Goal: Information Seeking & Learning: Learn about a topic

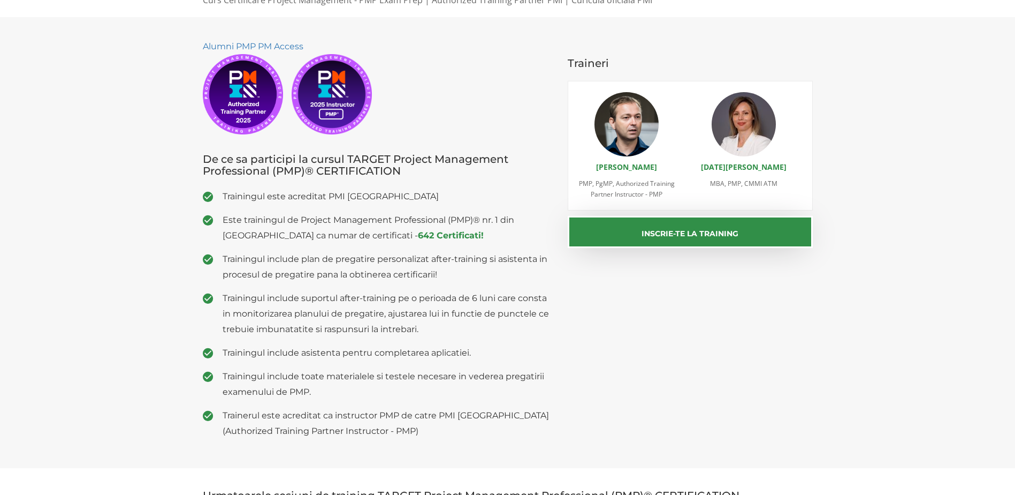
scroll to position [161, 0]
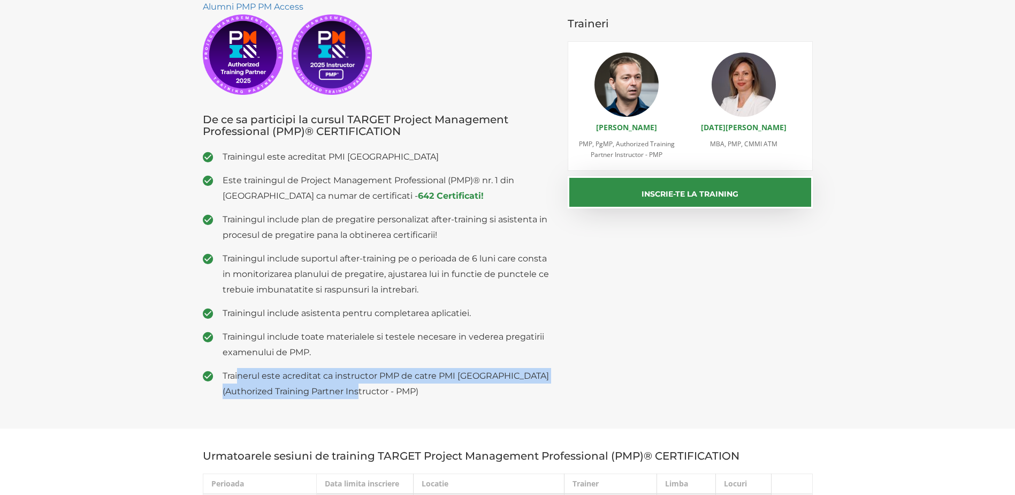
drag, startPoint x: 238, startPoint y: 374, endPoint x: 477, endPoint y: 388, distance: 240.2
click at [477, 388] on span "Trainerul este acreditat ca instructor PMP de catre PMI [GEOGRAPHIC_DATA] (Auth…" at bounding box center [388, 383] width 330 height 31
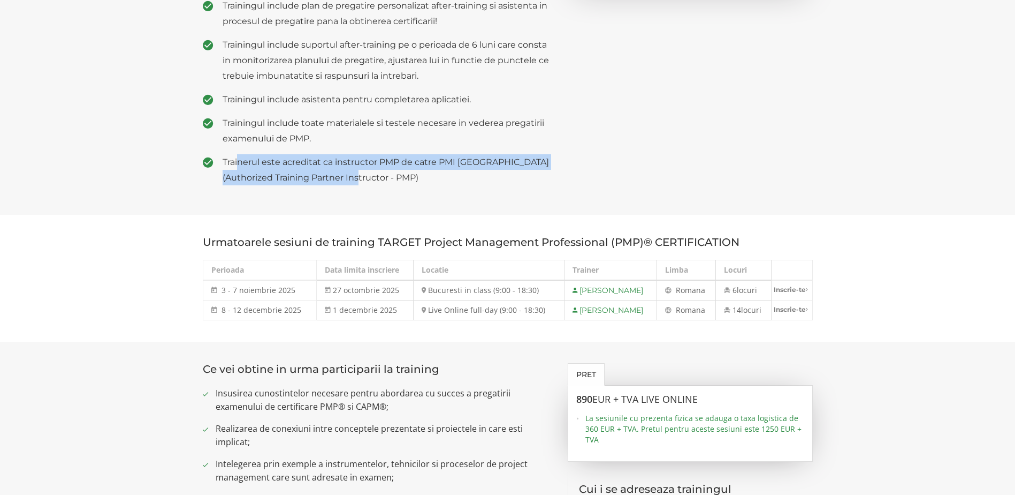
scroll to position [375, 0]
drag, startPoint x: 187, startPoint y: 362, endPoint x: 528, endPoint y: 374, distance: 340.7
drag, startPoint x: 528, startPoint y: 374, endPoint x: 461, endPoint y: 367, distance: 67.3
click at [461, 367] on h3 "Ce vei obtine in urma participarii la training" at bounding box center [378, 368] width 350 height 12
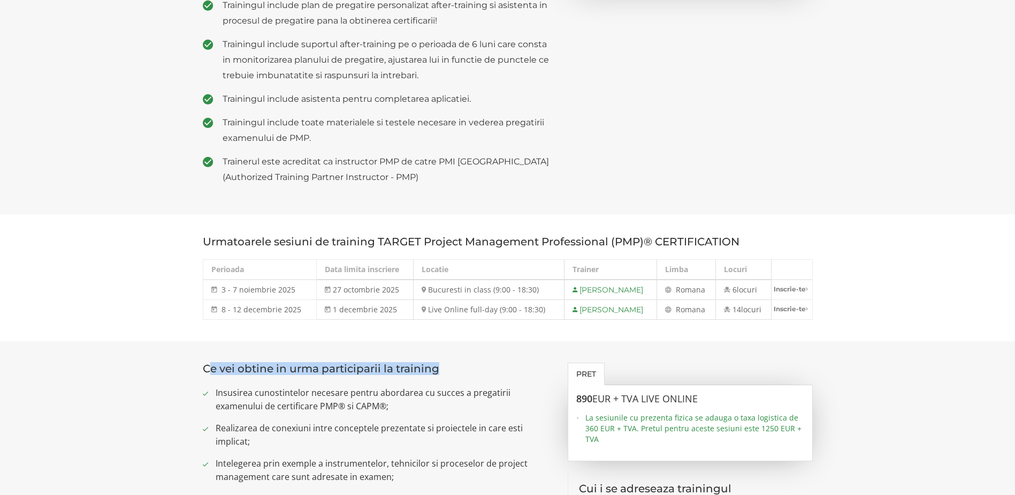
drag, startPoint x: 431, startPoint y: 371, endPoint x: 181, endPoint y: 353, distance: 251.1
drag, startPoint x: 282, startPoint y: 370, endPoint x: 172, endPoint y: 365, distance: 110.4
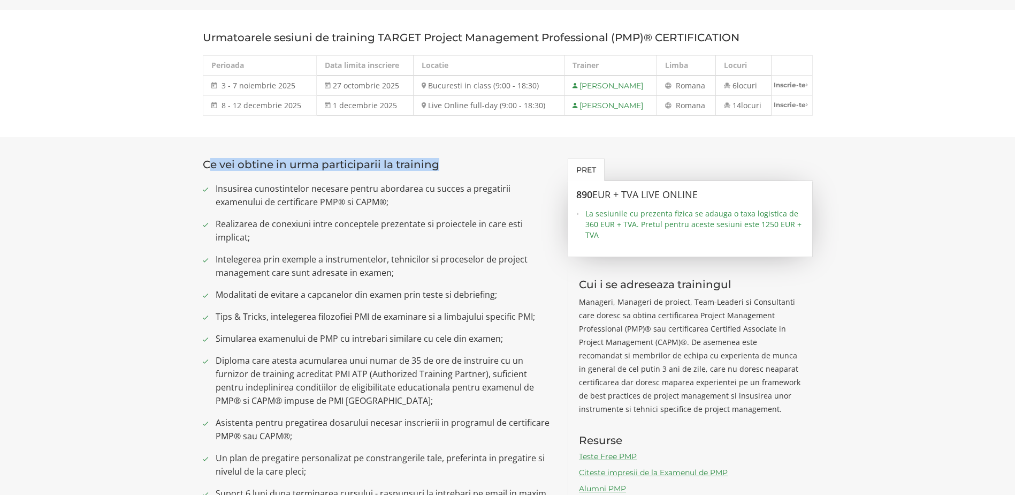
scroll to position [642, 0]
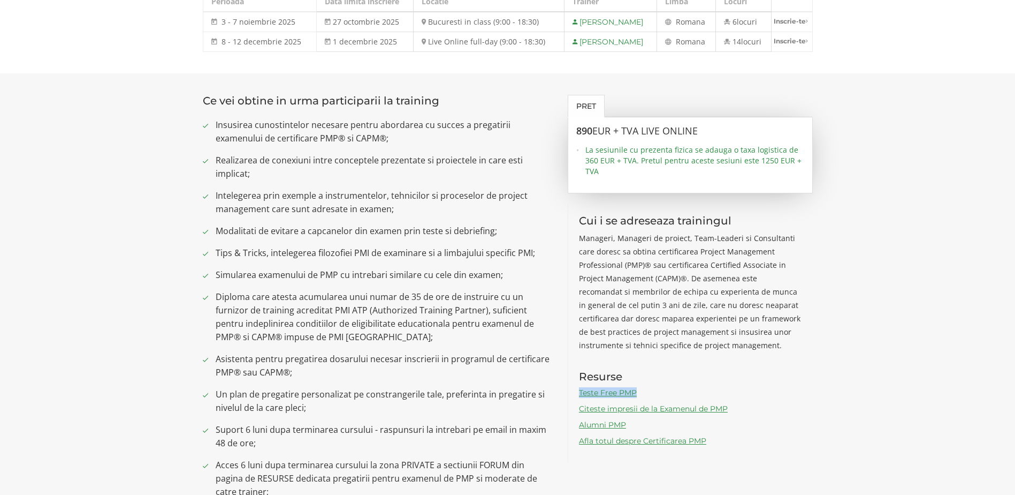
drag, startPoint x: 647, startPoint y: 390, endPoint x: 575, endPoint y: 395, distance: 71.9
click at [575, 395] on div "Cui i se adreseaza trainingul Manageri, Manageri de proiect, Team-Leaderi si Co…" at bounding box center [690, 333] width 245 height 258
drag, startPoint x: 575, startPoint y: 395, endPoint x: 652, endPoint y: 392, distance: 76.6
click at [652, 392] on li "Teste Free PMP" at bounding box center [690, 392] width 223 height 11
drag, startPoint x: 651, startPoint y: 392, endPoint x: 570, endPoint y: 393, distance: 81.9
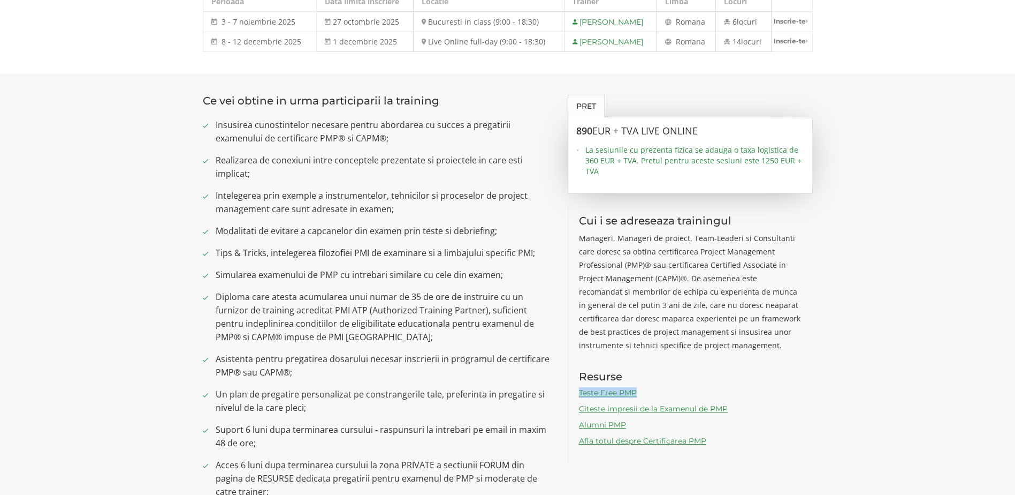
click at [570, 393] on div "Cui i se adreseaza trainingul Manageri, Manageri de proiect, Team-Leaderi si Co…" at bounding box center [690, 333] width 245 height 258
drag, startPoint x: 570, startPoint y: 393, endPoint x: 717, endPoint y: 373, distance: 148.6
click at [717, 373] on h3 "Resurse" at bounding box center [690, 376] width 223 height 12
drag, startPoint x: 622, startPoint y: 376, endPoint x: 569, endPoint y: 378, distance: 53.6
click at [569, 378] on div "Cui i se adreseaza trainingul Manageri, Manageri de proiect, Team-Leaderi si Co…" at bounding box center [690, 333] width 245 height 258
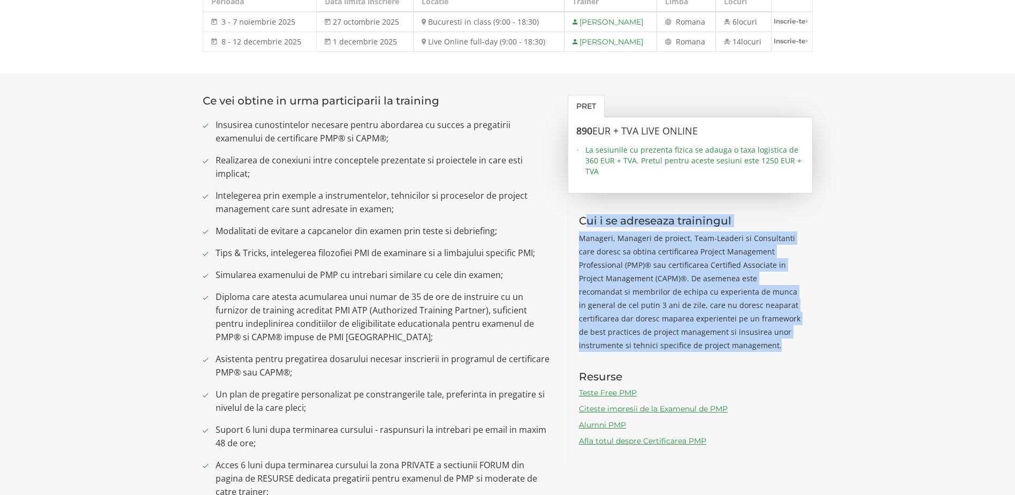
drag, startPoint x: 569, startPoint y: 378, endPoint x: 777, endPoint y: 350, distance: 210.2
click at [777, 350] on div "Cui i se adreseaza trainingul Manageri, Manageri de proiect, Team-Leaderi si Co…" at bounding box center [690, 333] width 245 height 258
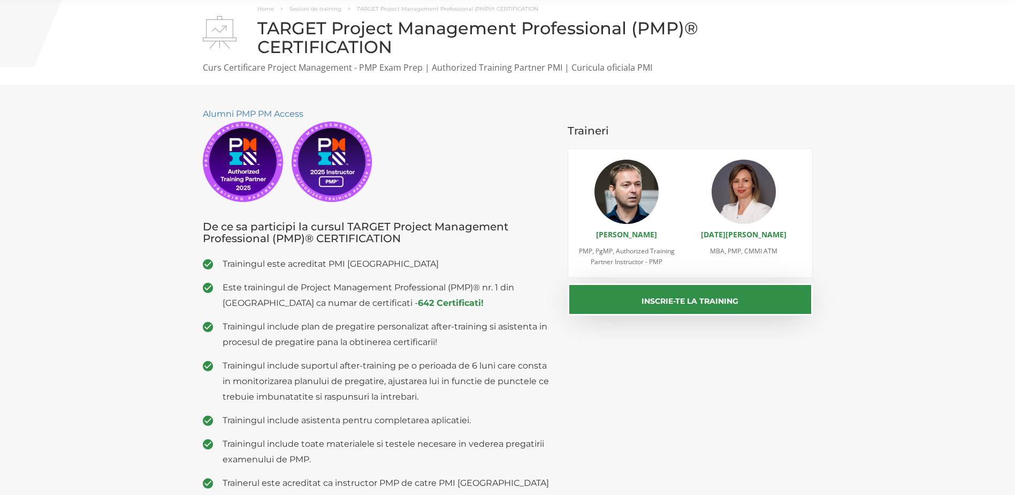
scroll to position [0, 0]
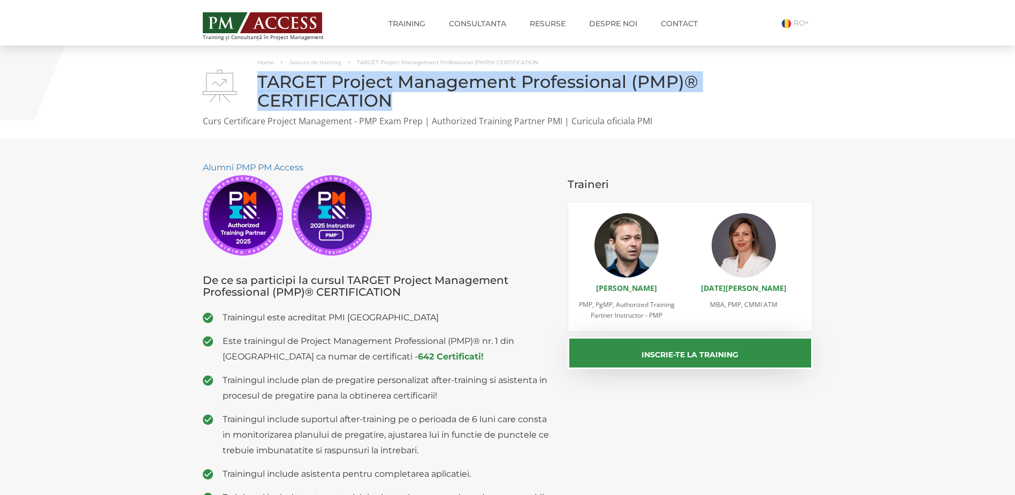
drag, startPoint x: 260, startPoint y: 82, endPoint x: 408, endPoint y: 102, distance: 149.7
click at [408, 102] on h1 "TARGET Project Management Professional (PMP)® CERTIFICATION" at bounding box center [508, 90] width 610 height 37
drag, startPoint x: 395, startPoint y: 104, endPoint x: 261, endPoint y: 82, distance: 136.1
click at [261, 82] on h1 "TARGET Project Management Professional (PMP)® CERTIFICATION" at bounding box center [508, 90] width 610 height 37
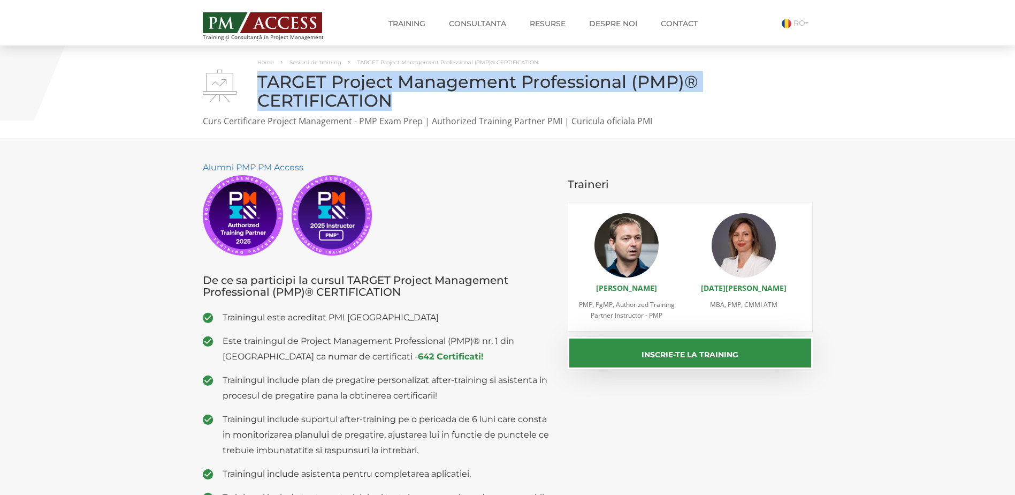
click at [261, 82] on h1 "TARGET Project Management Professional (PMP)® CERTIFICATION" at bounding box center [508, 90] width 610 height 37
drag, startPoint x: 257, startPoint y: 79, endPoint x: 412, endPoint y: 98, distance: 155.4
click at [412, 98] on h1 "TARGET Project Management Professional (PMP)® CERTIFICATION" at bounding box center [508, 90] width 610 height 37
drag, startPoint x: 412, startPoint y: 98, endPoint x: 391, endPoint y: 103, distance: 21.3
click at [391, 103] on h1 "TARGET Project Management Professional (PMP)® CERTIFICATION" at bounding box center [508, 90] width 610 height 37
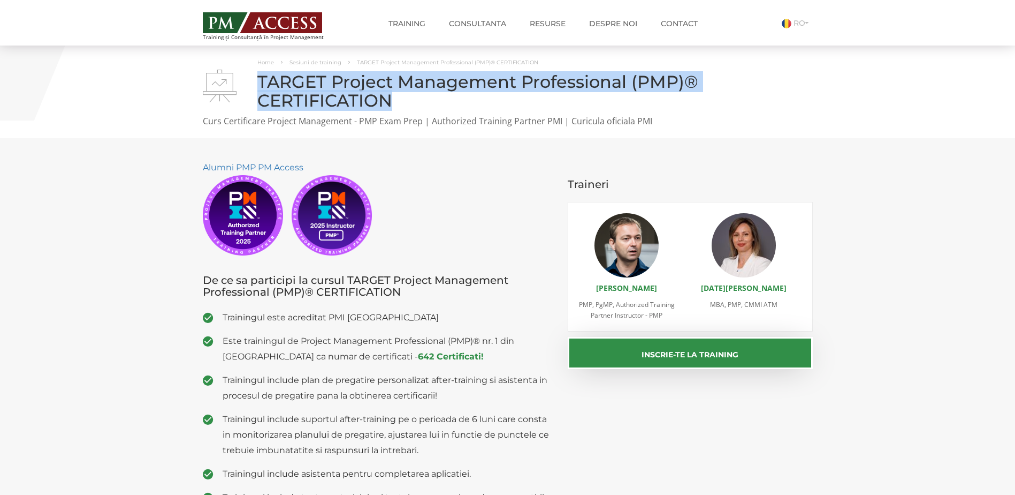
drag, startPoint x: 400, startPoint y: 100, endPoint x: 260, endPoint y: 82, distance: 141.3
click at [260, 82] on h1 "TARGET Project Management Professional (PMP)® CERTIFICATION" at bounding box center [508, 90] width 610 height 37
click at [263, 81] on h1 "TARGET Project Management Professional (PMP)® CERTIFICATION" at bounding box center [508, 90] width 610 height 37
drag, startPoint x: 260, startPoint y: 80, endPoint x: 396, endPoint y: 105, distance: 138.3
click at [396, 105] on h1 "TARGET Project Management Professional (PMP)® CERTIFICATION" at bounding box center [508, 90] width 610 height 37
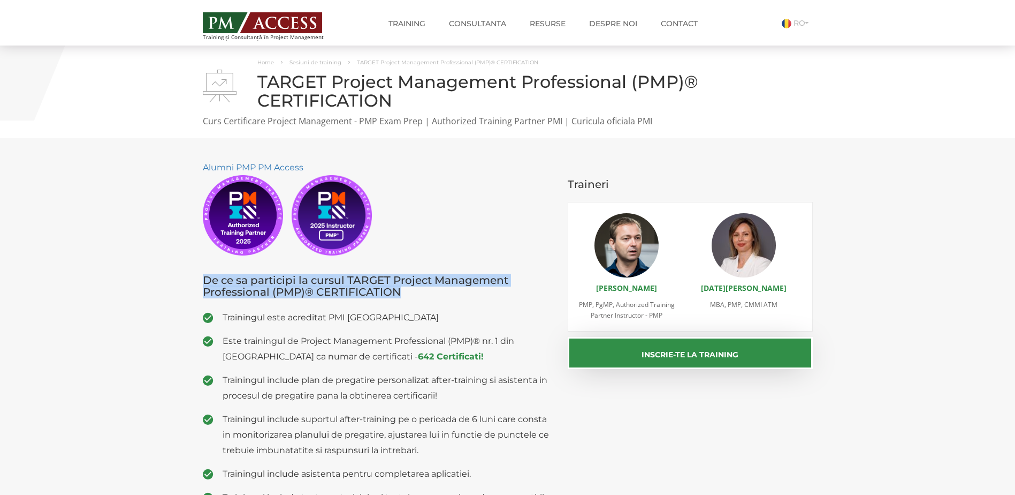
drag, startPoint x: 202, startPoint y: 280, endPoint x: 402, endPoint y: 297, distance: 200.4
click at [402, 297] on h3 "De ce sa participi la cursul TARGET Project Management Professional (PMP)® CERT…" at bounding box center [378, 286] width 350 height 24
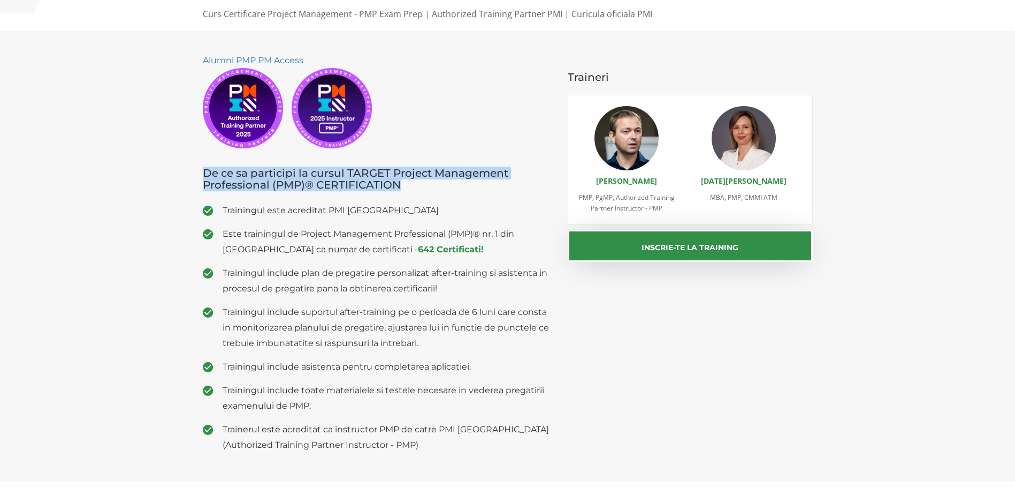
scroll to position [161, 0]
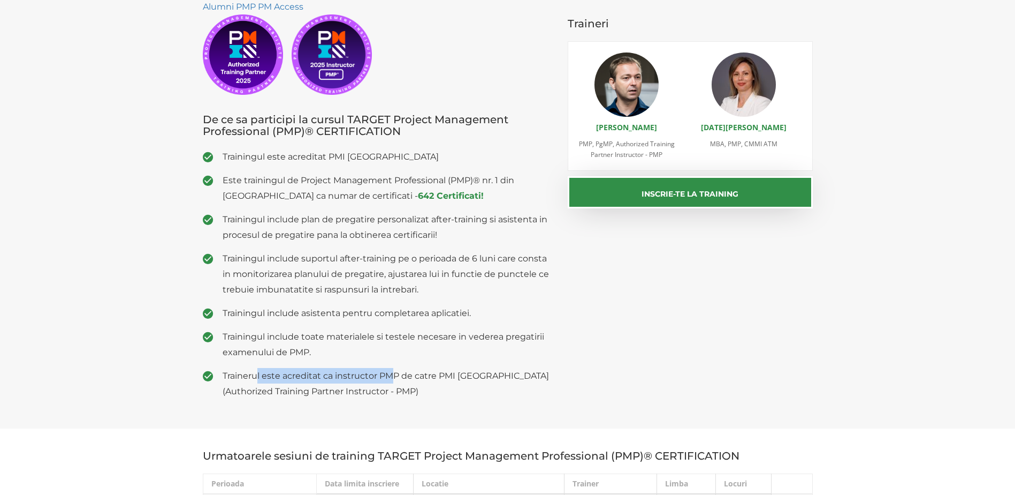
drag, startPoint x: 257, startPoint y: 375, endPoint x: 393, endPoint y: 376, distance: 136.5
click at [393, 376] on span "Trainerul este acreditat ca instructor PMP de catre PMI [GEOGRAPHIC_DATA] (Auth…" at bounding box center [388, 383] width 330 height 31
drag, startPoint x: 393, startPoint y: 376, endPoint x: 401, endPoint y: 376, distance: 8.0
click at [401, 376] on span "Trainerul este acreditat ca instructor PMP de catre PMI [GEOGRAPHIC_DATA] (Auth…" at bounding box center [388, 383] width 330 height 31
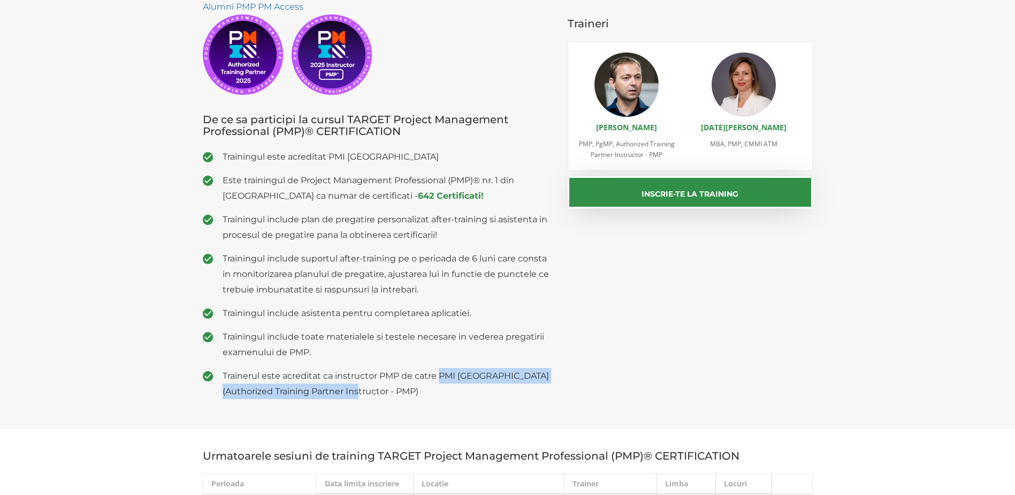
drag, startPoint x: 401, startPoint y: 376, endPoint x: 527, endPoint y: 396, distance: 126.7
click at [527, 396] on span "Trainerul este acreditat ca instructor PMP de catre PMI [GEOGRAPHIC_DATA] (Auth…" at bounding box center [388, 383] width 330 height 31
click at [403, 396] on span "Trainerul este acreditat ca instructor PMP de catre PMI [GEOGRAPHIC_DATA] (Auth…" at bounding box center [388, 383] width 330 height 31
click at [369, 395] on span "Trainerul este acreditat ca instructor PMP de catre PMI [GEOGRAPHIC_DATA] (Auth…" at bounding box center [388, 383] width 330 height 31
drag, startPoint x: 369, startPoint y: 390, endPoint x: 224, endPoint y: 375, distance: 145.8
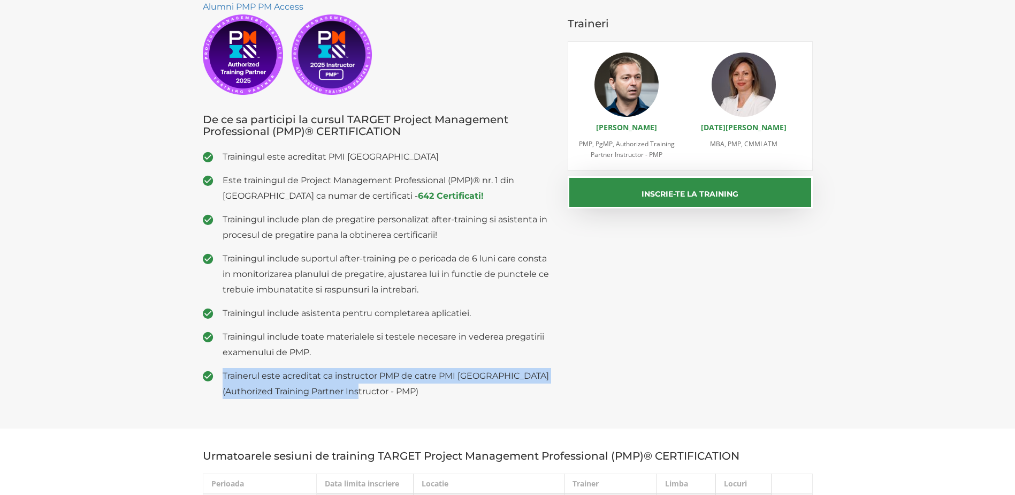
click at [224, 375] on span "Trainerul este acreditat ca instructor PMP de catre PMI [GEOGRAPHIC_DATA] (Auth…" at bounding box center [388, 383] width 330 height 31
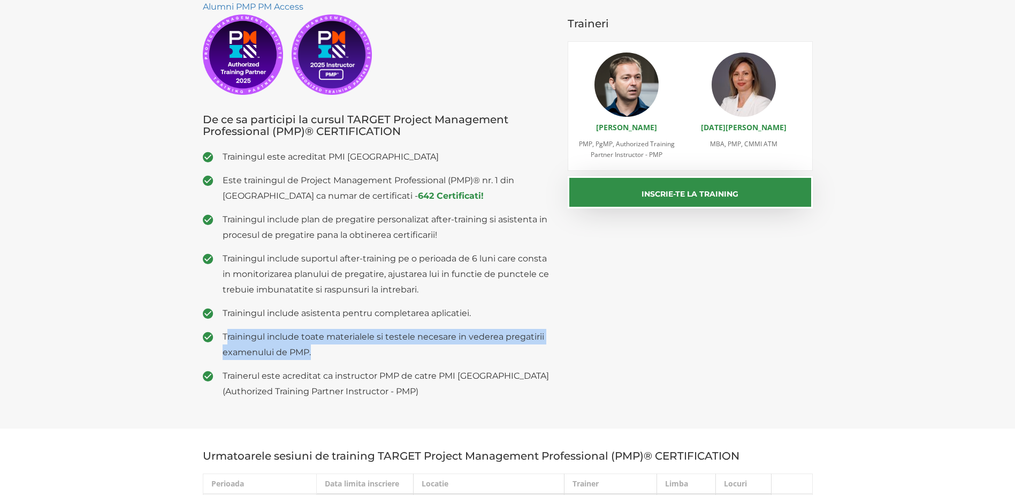
drag, startPoint x: 224, startPoint y: 375, endPoint x: 225, endPoint y: 335, distance: 39.6
click at [225, 335] on span "Trainingul include toate materialele si testele necesare in vederea pregatirii …" at bounding box center [388, 344] width 330 height 31
drag, startPoint x: 225, startPoint y: 335, endPoint x: 321, endPoint y: 358, distance: 97.9
click at [321, 358] on span "Trainingul include toate materialele si testele necesare in vederea pregatirii …" at bounding box center [388, 344] width 330 height 31
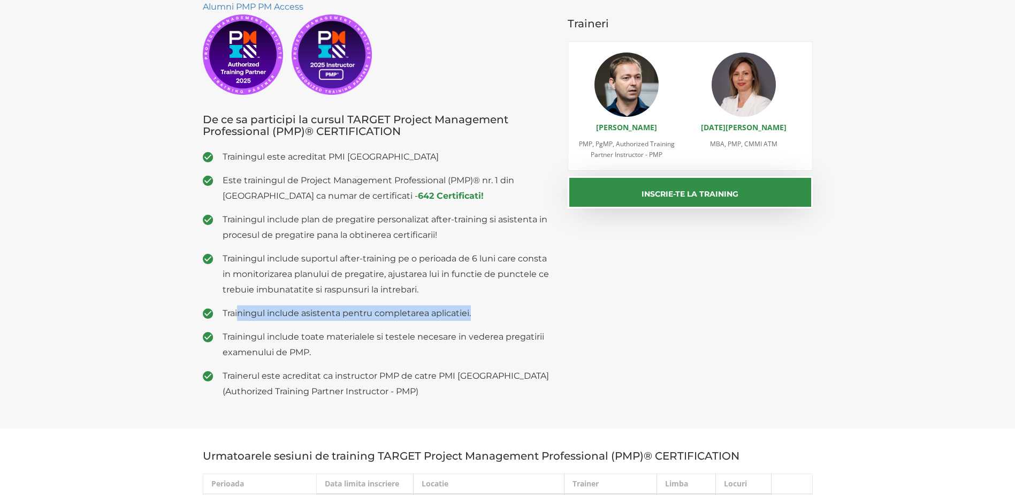
drag, startPoint x: 321, startPoint y: 358, endPoint x: 491, endPoint y: 316, distance: 175.3
click at [491, 316] on span "Trainingul include asistenta pentru completarea aplicatiei." at bounding box center [388, 313] width 330 height 16
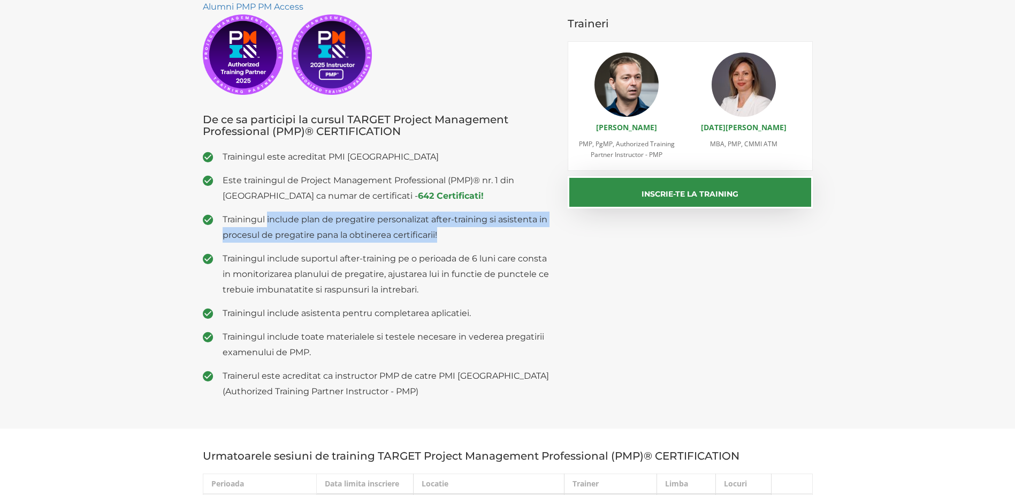
drag, startPoint x: 269, startPoint y: 217, endPoint x: 442, endPoint y: 229, distance: 173.9
click at [442, 229] on span "Trainingul include plan de pregatire personalizat after-training si asistenta i…" at bounding box center [388, 226] width 330 height 31
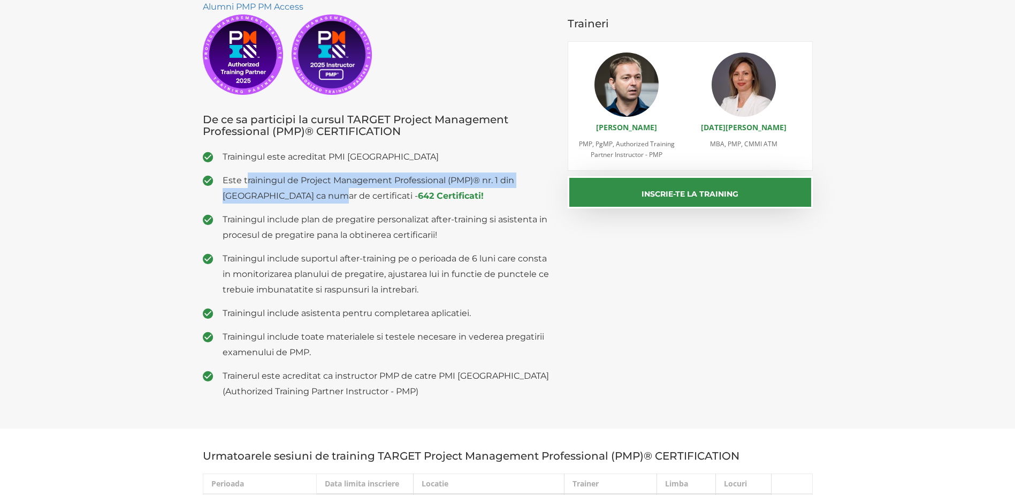
drag, startPoint x: 245, startPoint y: 183, endPoint x: 338, endPoint y: 194, distance: 93.4
click at [338, 194] on span "Este trainingul de Project Management Professional (PMP)® nr. 1 din [GEOGRAPHIC…" at bounding box center [388, 187] width 330 height 31
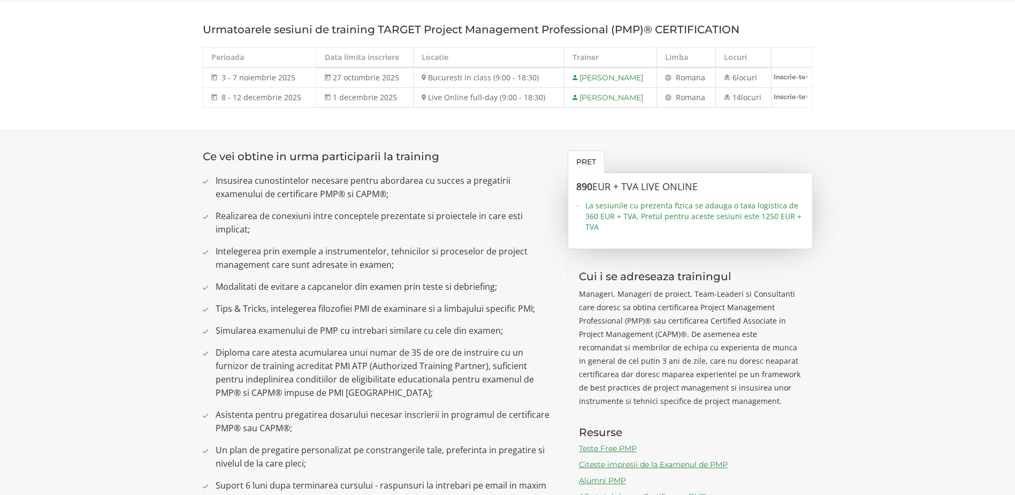
scroll to position [589, 0]
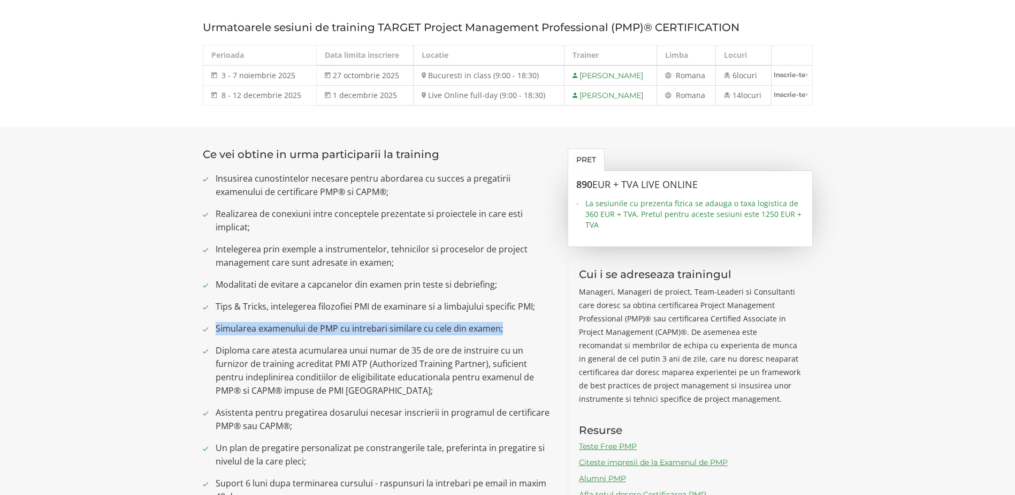
drag, startPoint x: 217, startPoint y: 325, endPoint x: 512, endPoint y: 326, distance: 294.4
click at [512, 326] on span "Simularea examenului de PMP cu intrebari similare cu cele din examen;" at bounding box center [384, 328] width 337 height 13
drag, startPoint x: 512, startPoint y: 326, endPoint x: 499, endPoint y: 327, distance: 12.3
click at [510, 326] on span "Simularea examenului de PMP cu intrebari similare cu cele din examen;" at bounding box center [384, 328] width 337 height 13
click at [499, 327] on span "Simularea examenului de PMP cu intrebari similare cu cele din examen;" at bounding box center [384, 328] width 337 height 13
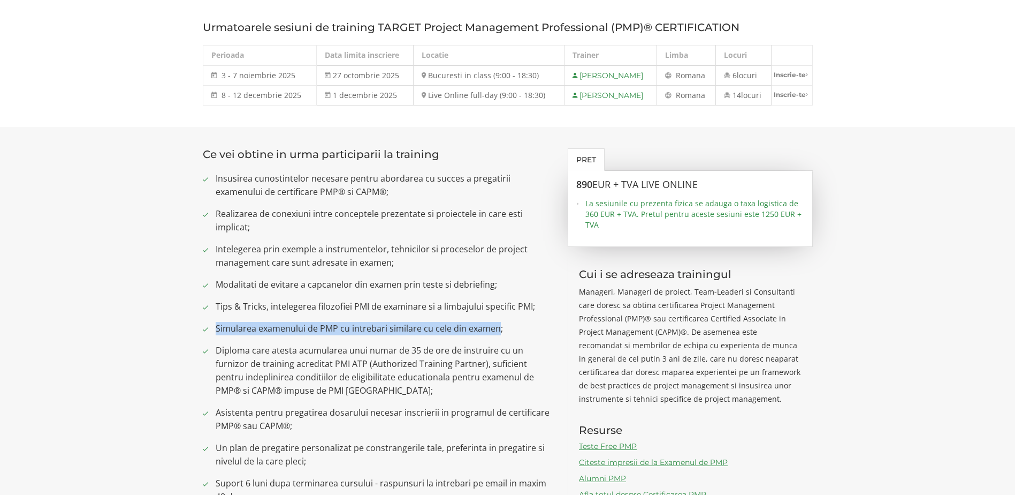
drag, startPoint x: 499, startPoint y: 327, endPoint x: 216, endPoint y: 324, distance: 282.7
click at [216, 324] on span "Simularea examenului de PMP cu intrebari similare cu cele din examen;" at bounding box center [384, 328] width 337 height 13
drag, startPoint x: 216, startPoint y: 324, endPoint x: 322, endPoint y: 305, distance: 107.3
click at [322, 305] on span "Tips & Tricks, intelegerea filozofiei PMI de examinare si a limbajului specific…" at bounding box center [384, 306] width 337 height 13
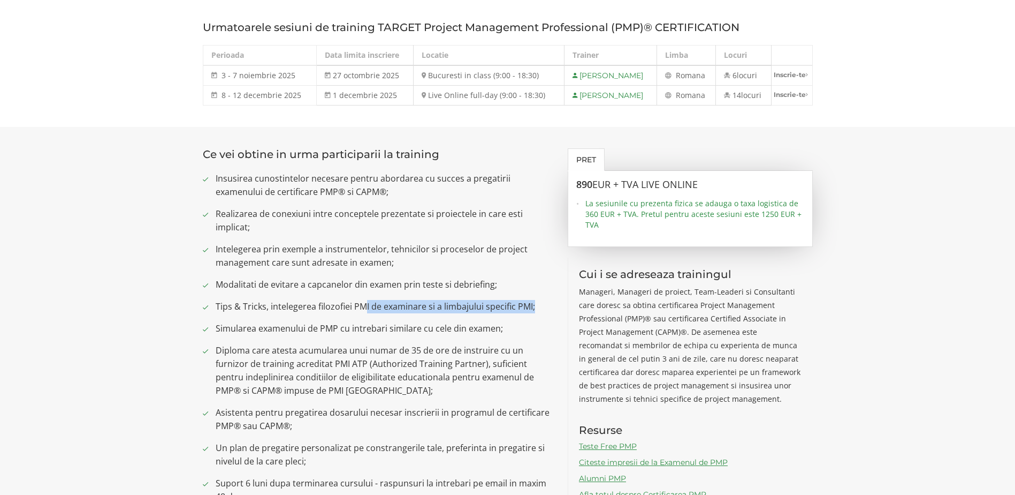
drag, startPoint x: 372, startPoint y: 306, endPoint x: 536, endPoint y: 306, distance: 164.9
click at [536, 306] on span "Tips & Tricks, intelegerea filozofiei PMI de examinare si a limbajului specific…" at bounding box center [384, 306] width 337 height 13
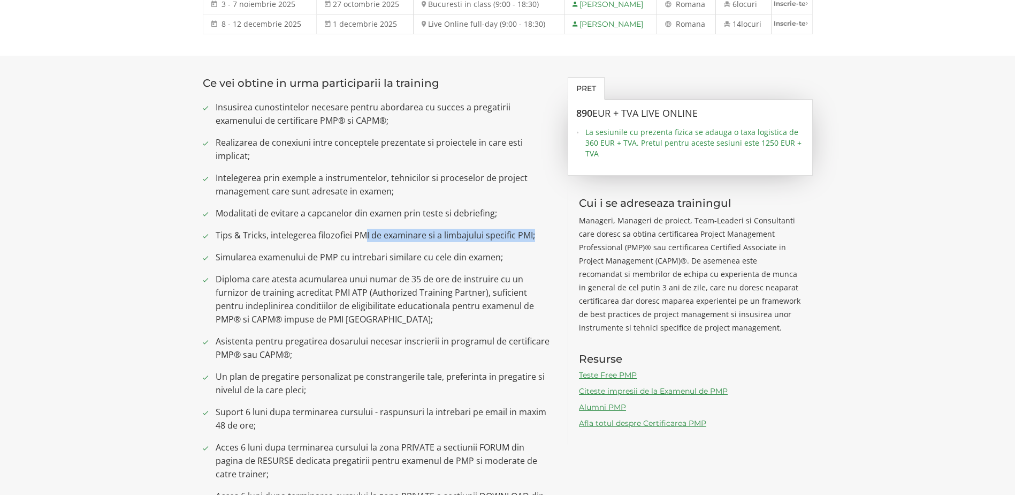
scroll to position [642, 0]
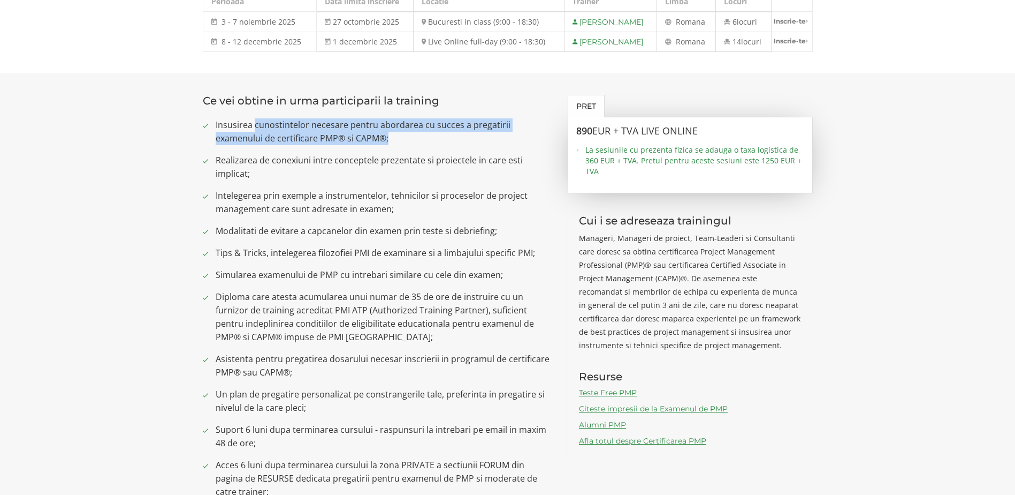
drag, startPoint x: 255, startPoint y: 127, endPoint x: 406, endPoint y: 143, distance: 151.8
click at [406, 143] on span "Insusirea cunostintelor necesare pentru abordarea cu succes a pregatirii examen…" at bounding box center [384, 131] width 337 height 27
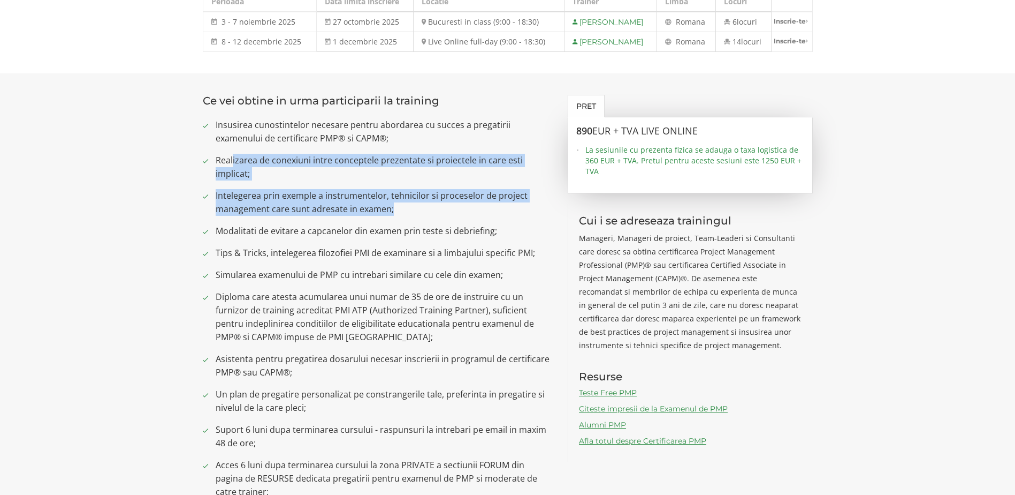
drag, startPoint x: 232, startPoint y: 161, endPoint x: 400, endPoint y: 209, distance: 174.3
click at [400, 209] on ul "Insusirea cunostintelor necesare pentru abordarea cu succes a pregatirii examen…" at bounding box center [378, 332] width 350 height 429
click at [400, 209] on span "Intelegerea prin exemple a instrumentelor, tehnicilor si proceselor de project …" at bounding box center [384, 202] width 337 height 27
drag, startPoint x: 400, startPoint y: 209, endPoint x: 218, endPoint y: 197, distance: 182.4
click at [218, 197] on span "Intelegerea prin exemple a instrumentelor, tehnicilor si proceselor de project …" at bounding box center [384, 202] width 337 height 27
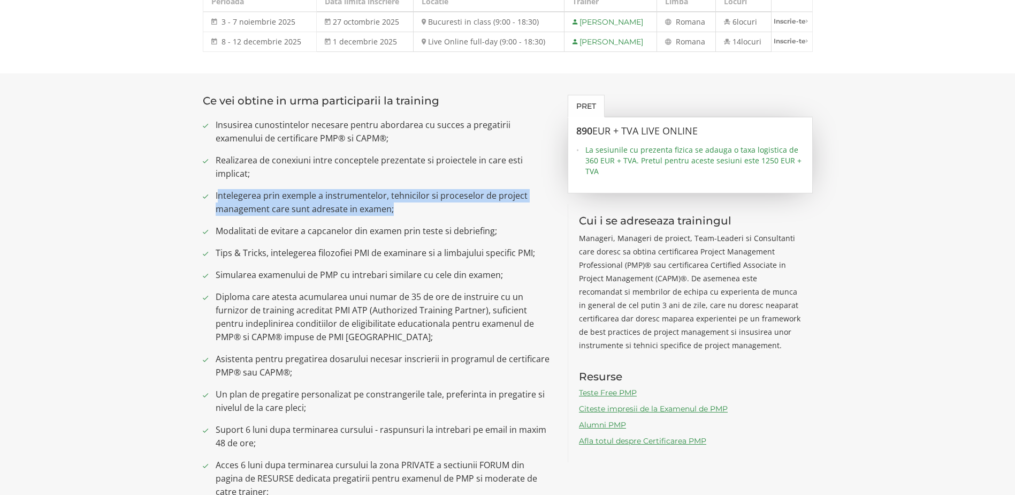
drag, startPoint x: 218, startPoint y: 197, endPoint x: 327, endPoint y: 203, distance: 108.8
click at [314, 210] on span "Intelegerea prin exemple a instrumentelor, tehnicilor si proceselor de project …" at bounding box center [384, 202] width 337 height 27
drag, startPoint x: 343, startPoint y: 193, endPoint x: 412, endPoint y: 210, distance: 71.5
click at [412, 210] on span "Intelegerea prin exemple a instrumentelor, tehnicilor si proceselor de project …" at bounding box center [384, 202] width 337 height 27
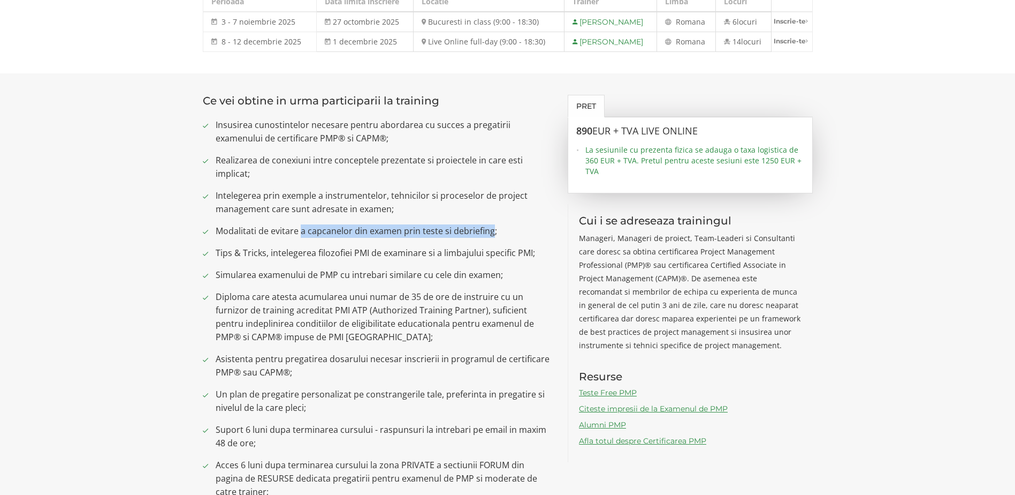
drag, startPoint x: 412, startPoint y: 210, endPoint x: 491, endPoint y: 231, distance: 82.1
click at [491, 231] on span "Modalitati de evitare a capcanelor din examen prin teste si debriefing;" at bounding box center [384, 230] width 337 height 13
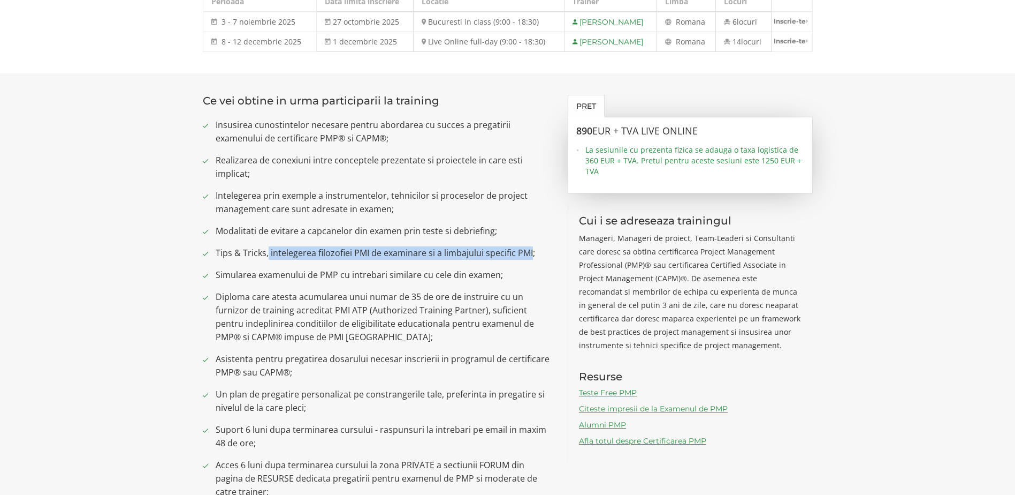
drag, startPoint x: 270, startPoint y: 255, endPoint x: 530, endPoint y: 252, distance: 260.2
click at [530, 252] on span "Tips & Tricks, intelegerea filozofiei PMI de examinare si a limbajului specific…" at bounding box center [384, 252] width 337 height 13
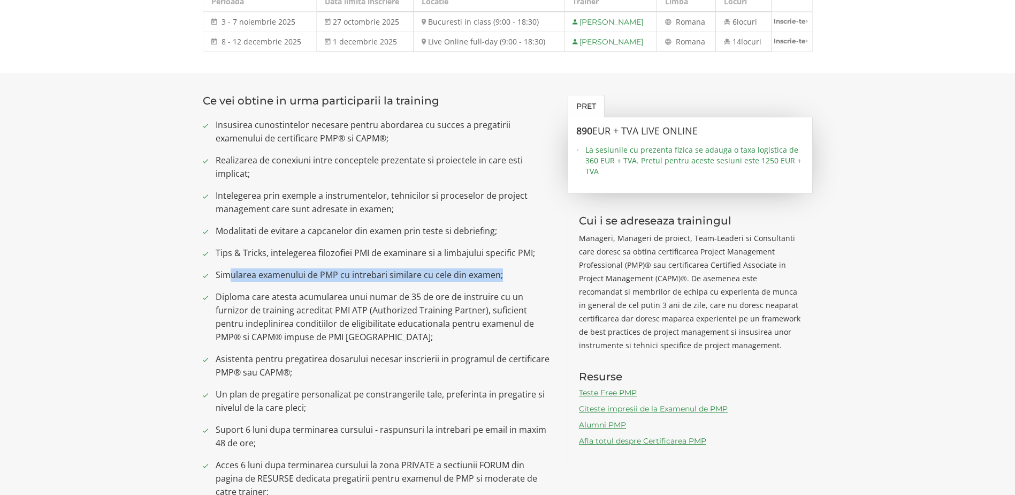
drag, startPoint x: 228, startPoint y: 275, endPoint x: 518, endPoint y: 276, distance: 290.7
click at [518, 276] on span "Simularea examenului de PMP cu intrebari similare cu cele din examen;" at bounding box center [384, 274] width 337 height 13
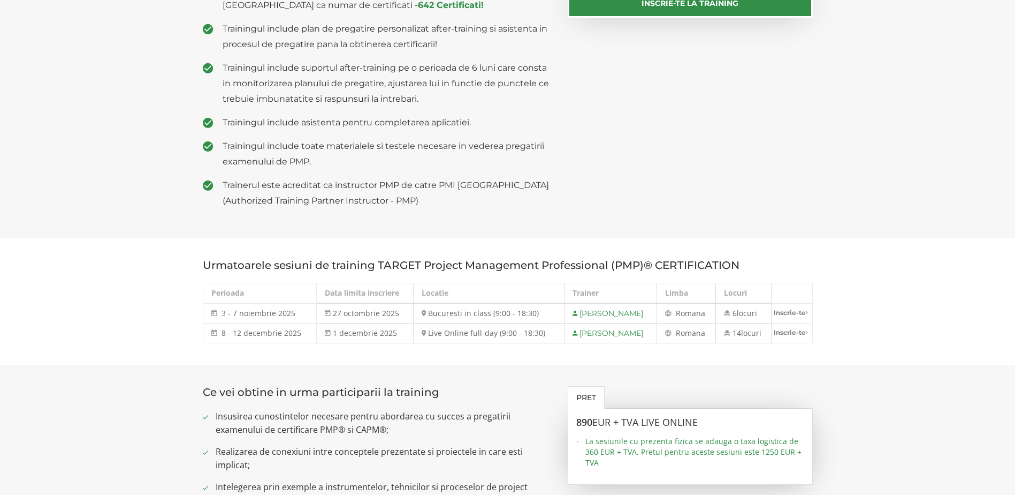
scroll to position [321, 0]
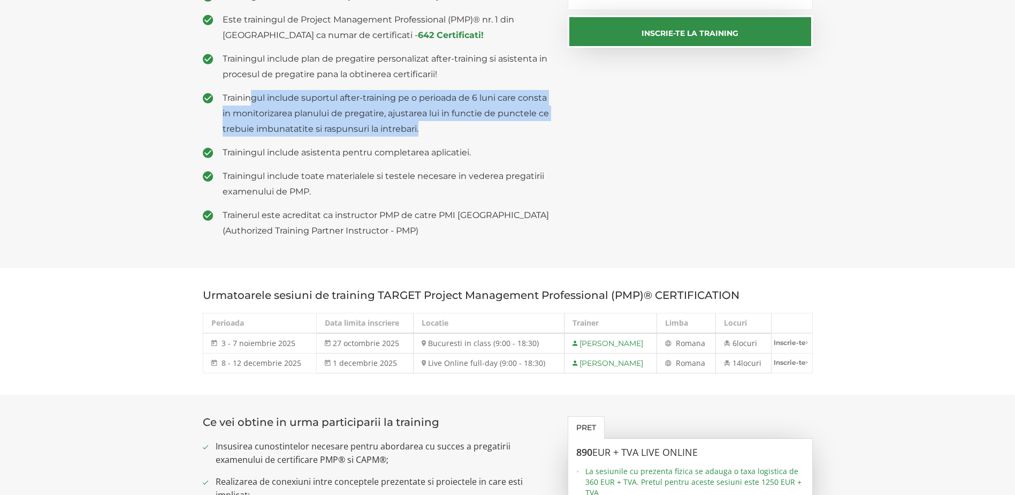
drag, startPoint x: 252, startPoint y: 98, endPoint x: 429, endPoint y: 128, distance: 179.7
click at [429, 128] on span "Trainingul include suportul after-training pe o perioada de 6 luni care consta …" at bounding box center [388, 113] width 330 height 47
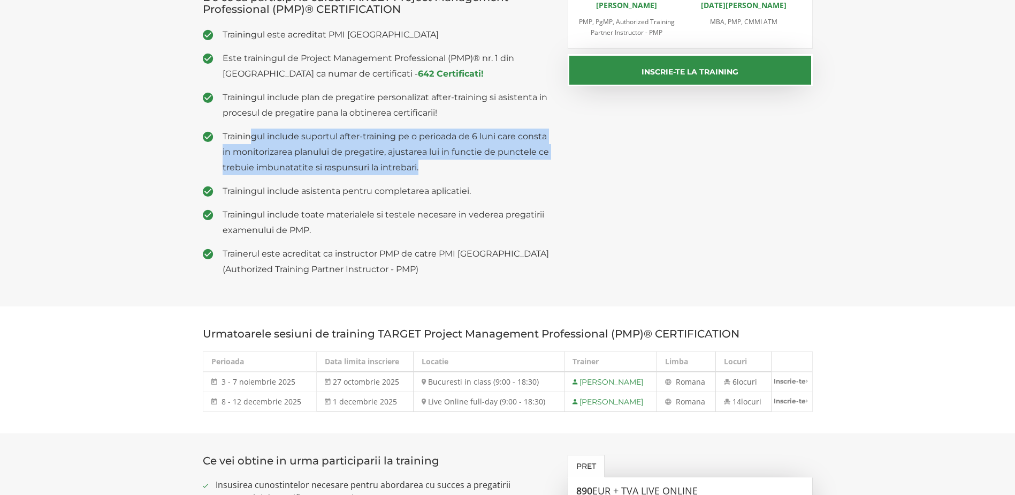
scroll to position [268, 0]
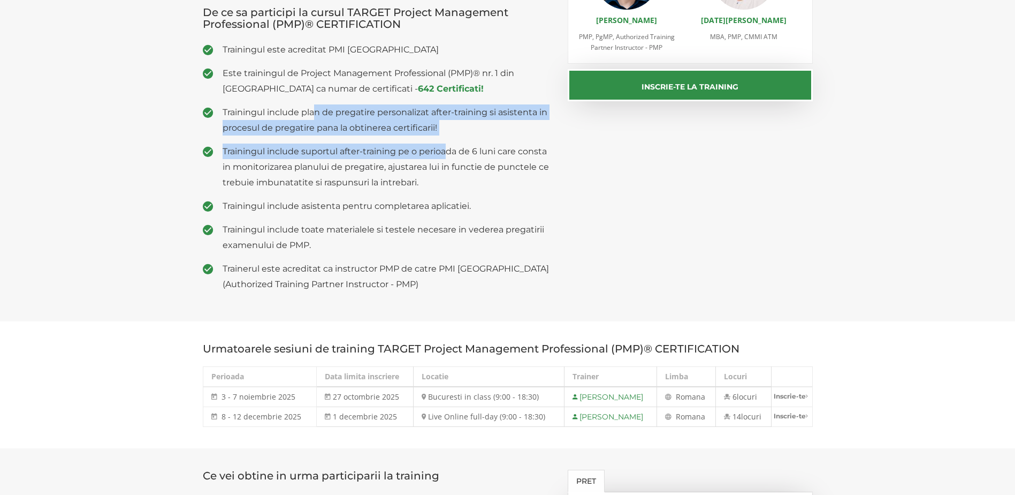
drag, startPoint x: 314, startPoint y: 112, endPoint x: 446, endPoint y: 136, distance: 134.3
click at [446, 136] on ul "Trainingul este acreditat PMI USA Este trainingul de Project Management Profess…" at bounding box center [378, 167] width 350 height 250
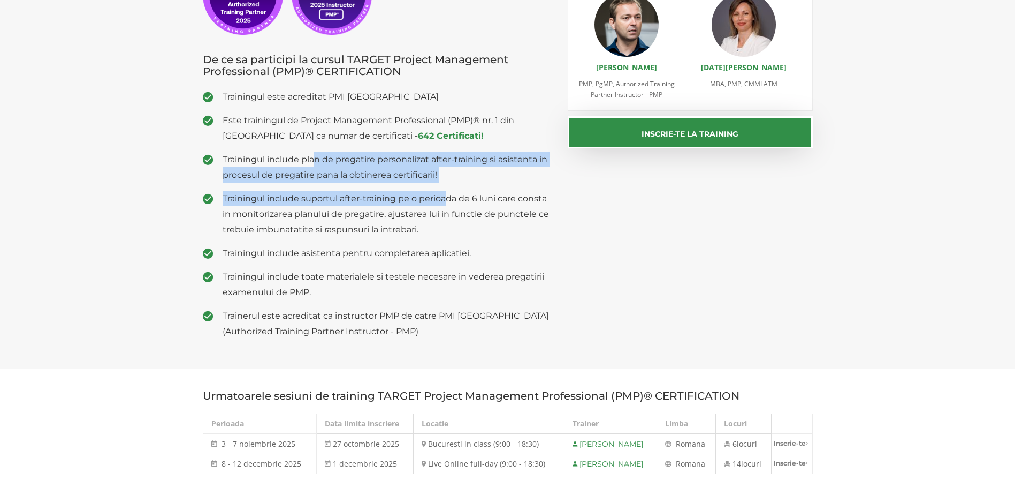
scroll to position [107, 0]
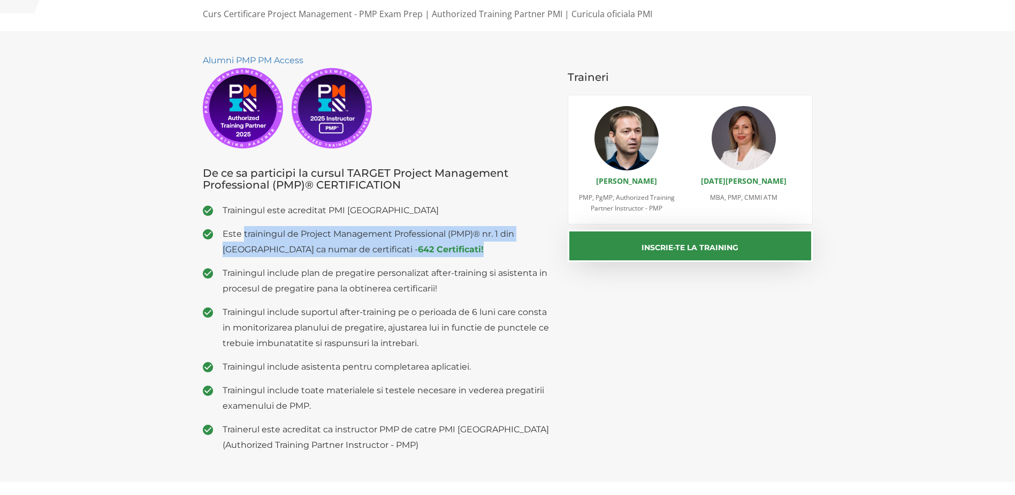
drag, startPoint x: 245, startPoint y: 236, endPoint x: 442, endPoint y: 254, distance: 197.8
click at [442, 254] on span "Este trainingul de Project Management Professional (PMP)® nr. 1 din [GEOGRAPHIC…" at bounding box center [388, 241] width 330 height 31
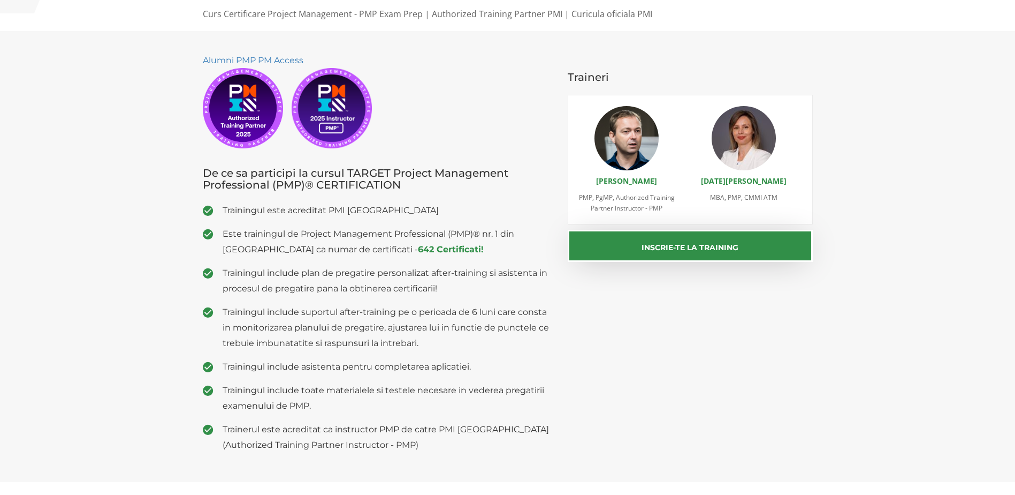
click at [491, 275] on span "Trainingul include plan de pregatire personalizat after-training si asistenta i…" at bounding box center [388, 280] width 330 height 31
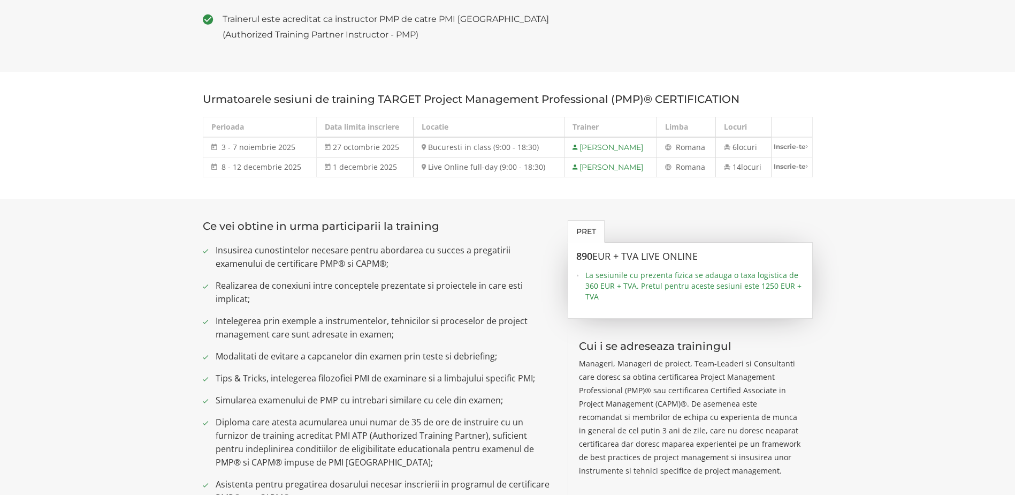
scroll to position [535, 0]
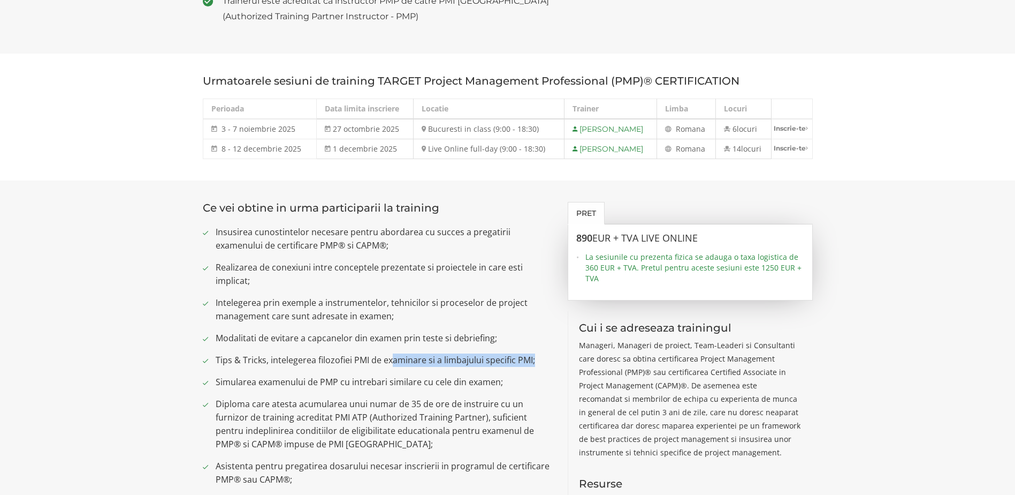
drag, startPoint x: 392, startPoint y: 362, endPoint x: 538, endPoint y: 362, distance: 145.6
click at [538, 362] on span "Tips & Tricks, intelegerea filozofiei PMI de examinare si a limbajului specific…" at bounding box center [384, 359] width 337 height 13
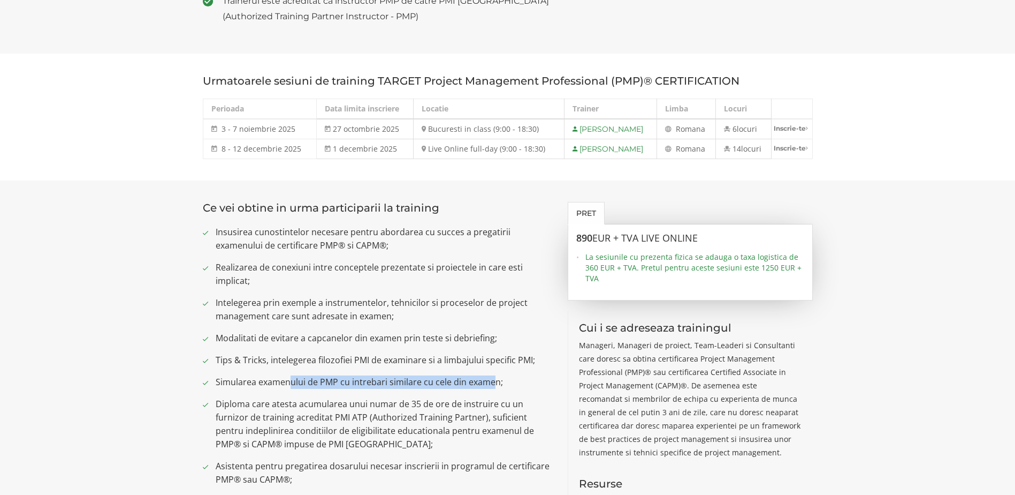
drag, startPoint x: 308, startPoint y: 383, endPoint x: 495, endPoint y: 386, distance: 186.9
click at [495, 386] on span "Simularea examenului de PMP cu intrebari similare cu cele din examen;" at bounding box center [384, 381] width 337 height 13
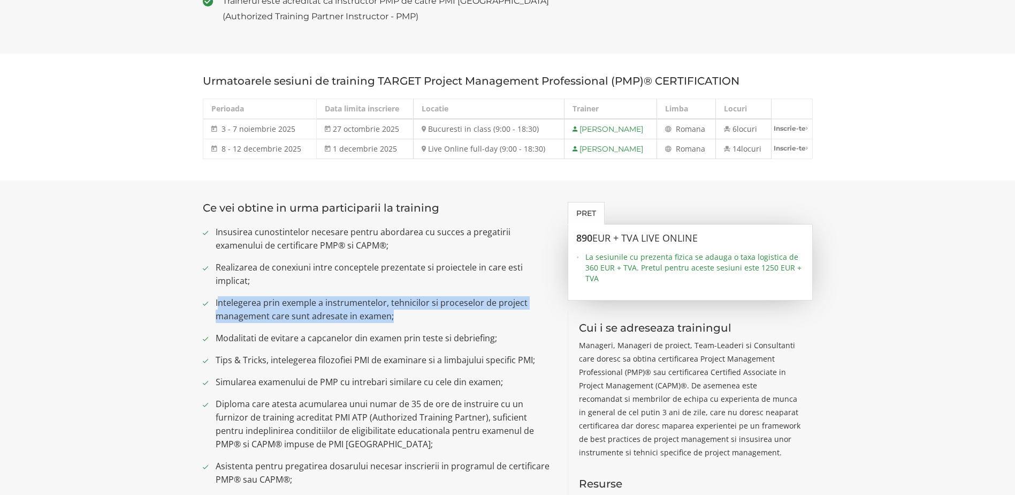
drag, startPoint x: 217, startPoint y: 302, endPoint x: 397, endPoint y: 319, distance: 180.7
click at [397, 319] on span "Intelegerea prin exemple a instrumentelor, tehnicilor si proceselor de project …" at bounding box center [384, 309] width 337 height 27
click at [392, 317] on span "Intelegerea prin exemple a instrumentelor, tehnicilor si proceselor de project …" at bounding box center [384, 309] width 337 height 27
drag, startPoint x: 392, startPoint y: 317, endPoint x: 231, endPoint y: 302, distance: 161.3
click at [231, 302] on span "Intelegerea prin exemple a instrumentelor, tehnicilor si proceselor de project …" at bounding box center [384, 309] width 337 height 27
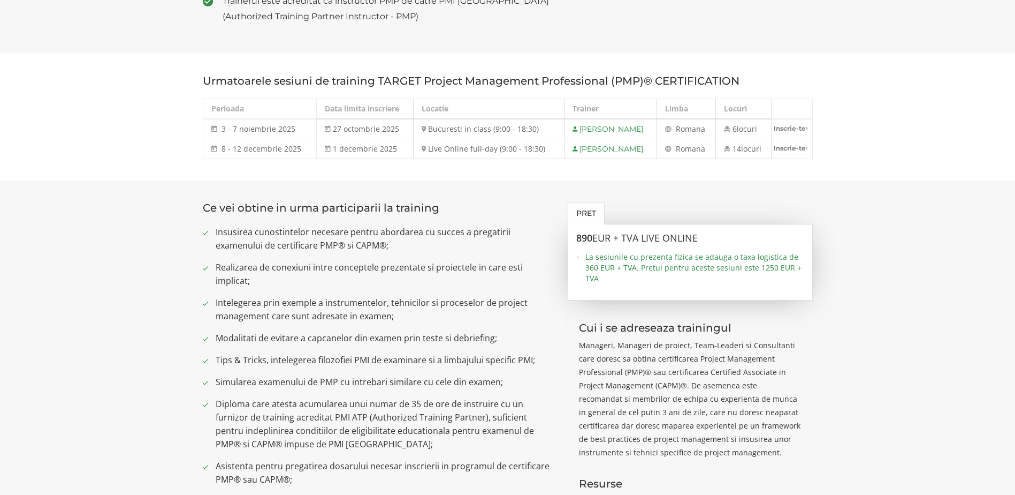
drag, startPoint x: 231, startPoint y: 302, endPoint x: 272, endPoint y: 275, distance: 49.0
click at [287, 277] on span "Realizarea de conexiuni intre conceptele prezentate si proiectele in care esti …" at bounding box center [384, 274] width 337 height 27
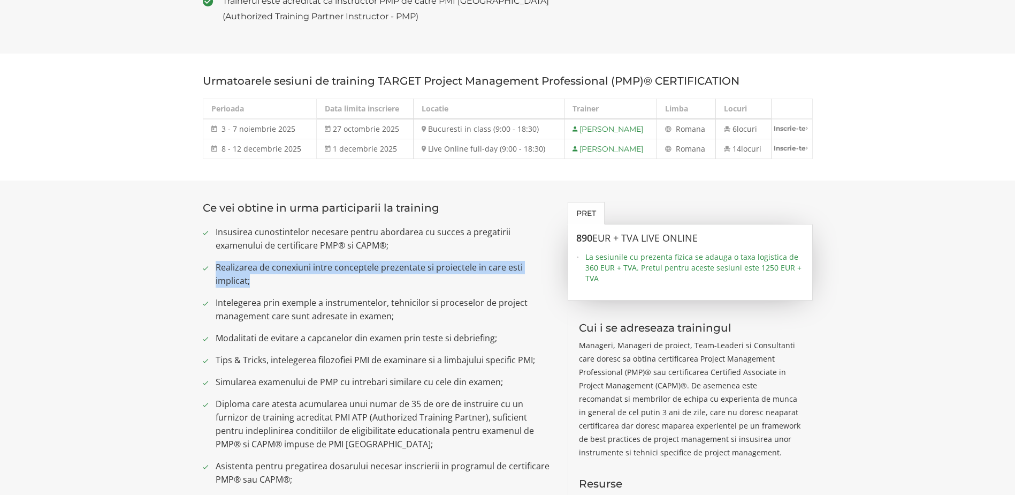
drag, startPoint x: 264, startPoint y: 275, endPoint x: 215, endPoint y: 272, distance: 49.3
click at [216, 272] on span "Realizarea de conexiuni intre conceptele prezentate si proiectele in care esti …" at bounding box center [384, 274] width 337 height 27
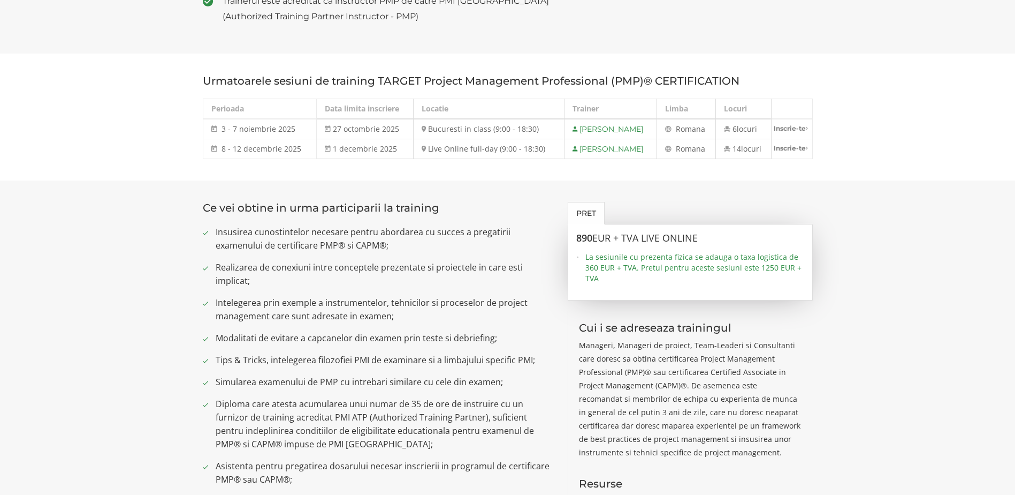
drag, startPoint x: 215, startPoint y: 272, endPoint x: 254, endPoint y: 228, distance: 58.8
click at [254, 228] on span "Insusirea cunostintelor necesare pentru abordarea cu succes a pregatirii examen…" at bounding box center [384, 238] width 337 height 27
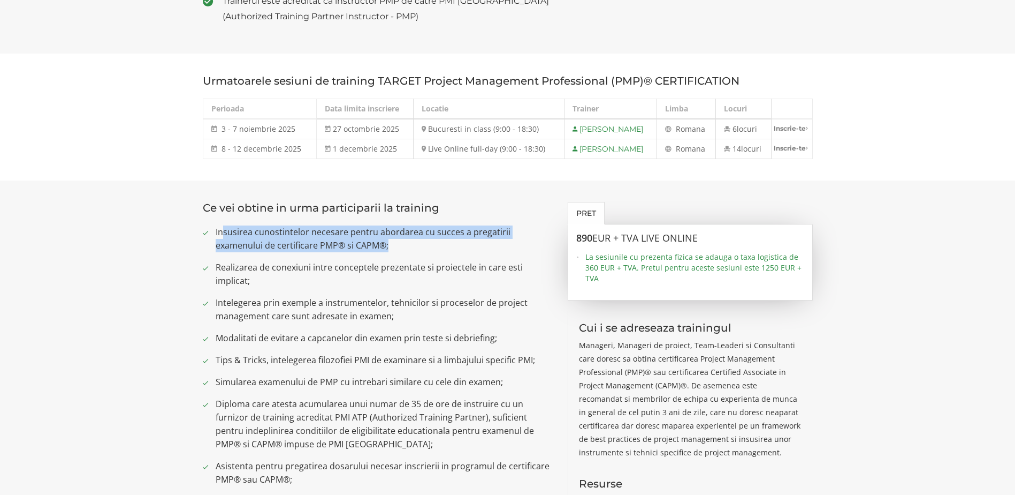
drag, startPoint x: 222, startPoint y: 231, endPoint x: 413, endPoint y: 242, distance: 191.4
click at [413, 242] on span "Insusirea cunostintelor necesare pentru abordarea cu succes a pregatirii examen…" at bounding box center [384, 238] width 337 height 27
drag, startPoint x: 396, startPoint y: 241, endPoint x: 218, endPoint y: 233, distance: 178.4
click at [218, 233] on span "Insusirea cunostintelor necesare pentru abordarea cu succes a pregatirii examen…" at bounding box center [384, 238] width 337 height 27
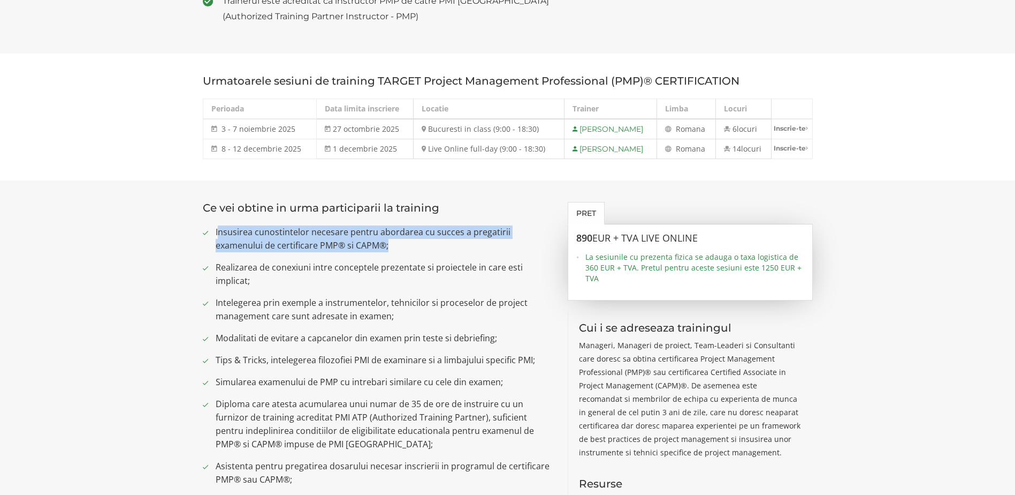
drag, startPoint x: 218, startPoint y: 233, endPoint x: 468, endPoint y: 209, distance: 251.2
click at [468, 209] on h3 "Ce vei obtine in urma participarii la training" at bounding box center [378, 208] width 350 height 12
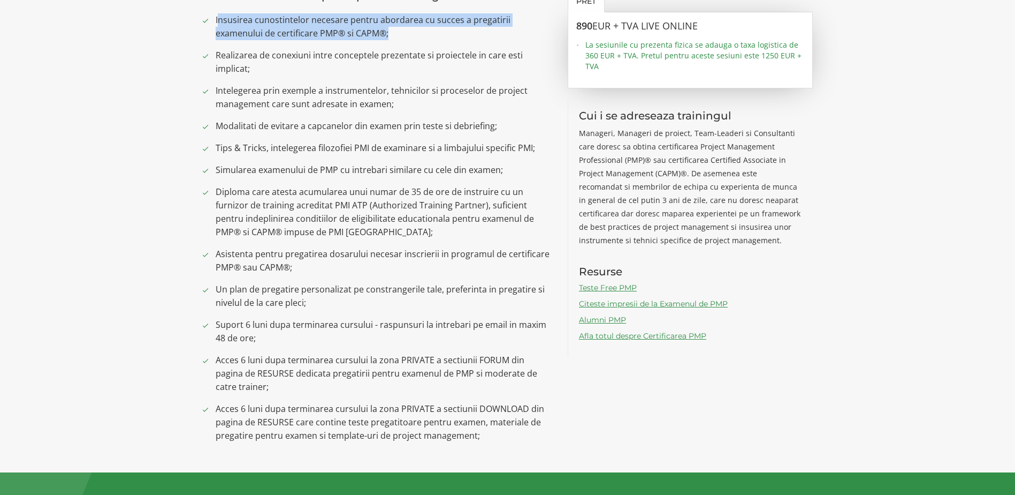
scroll to position [749, 0]
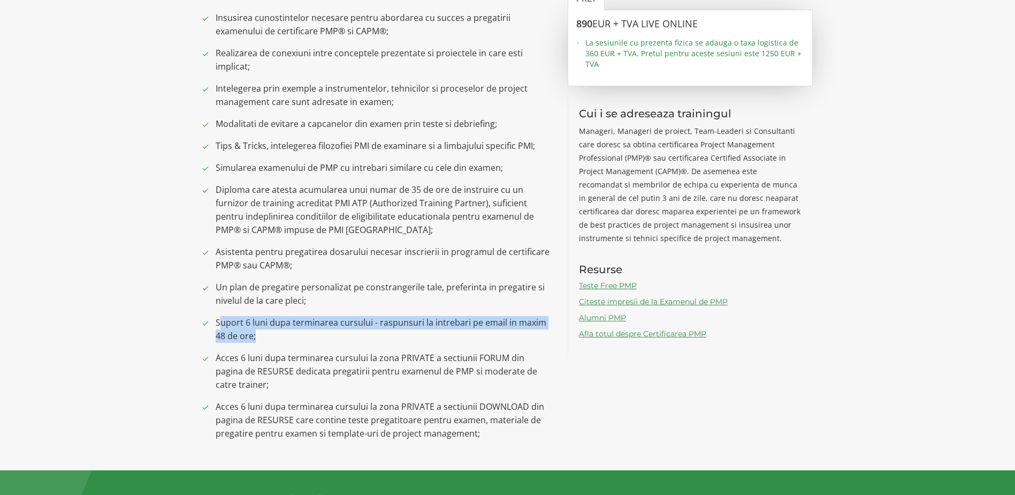
drag, startPoint x: 219, startPoint y: 320, endPoint x: 274, endPoint y: 335, distance: 56.6
click at [274, 335] on span "Suport 6 luni dupa terminarea cursului - raspunsuri la intrebari pe email in ma…" at bounding box center [384, 329] width 337 height 27
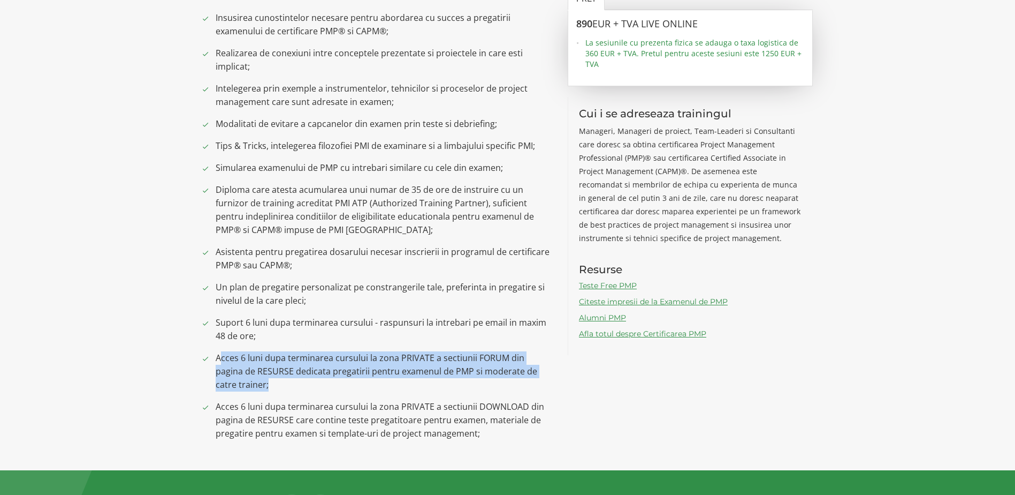
drag, startPoint x: 274, startPoint y: 335, endPoint x: 257, endPoint y: 380, distance: 48.1
click at [257, 380] on span "Acces 6 luni dupa terminarea cursului la zona PRIVATE a sectiunii FORUM din pag…" at bounding box center [384, 371] width 337 height 40
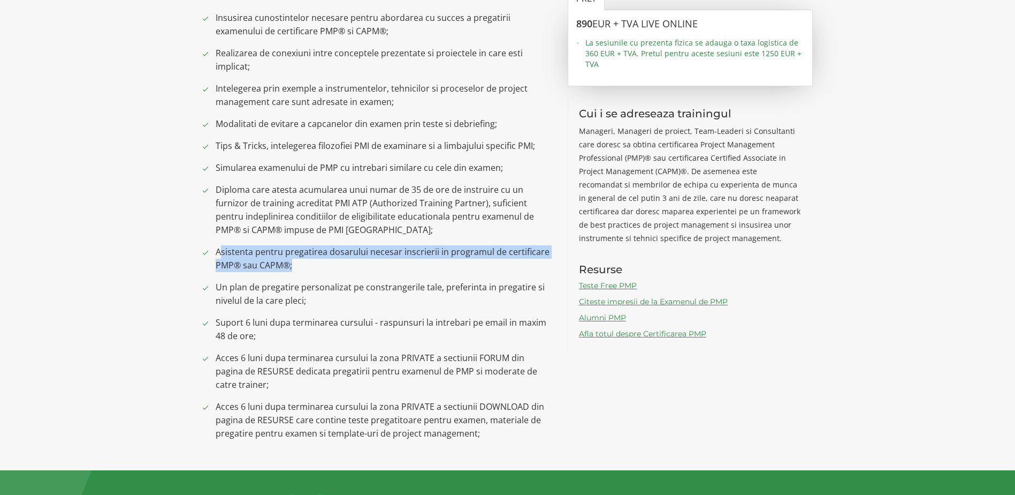
drag, startPoint x: 223, startPoint y: 251, endPoint x: 311, endPoint y: 268, distance: 90.0
click at [311, 268] on span "Asistenta pentru pregatirea dosarului necesar inscrierii in programul de certif…" at bounding box center [384, 258] width 337 height 27
drag, startPoint x: 307, startPoint y: 268, endPoint x: 219, endPoint y: 253, distance: 89.6
click at [219, 253] on span "Asistenta pentru pregatirea dosarului necesar inscrierii in programul de certif…" at bounding box center [384, 258] width 337 height 27
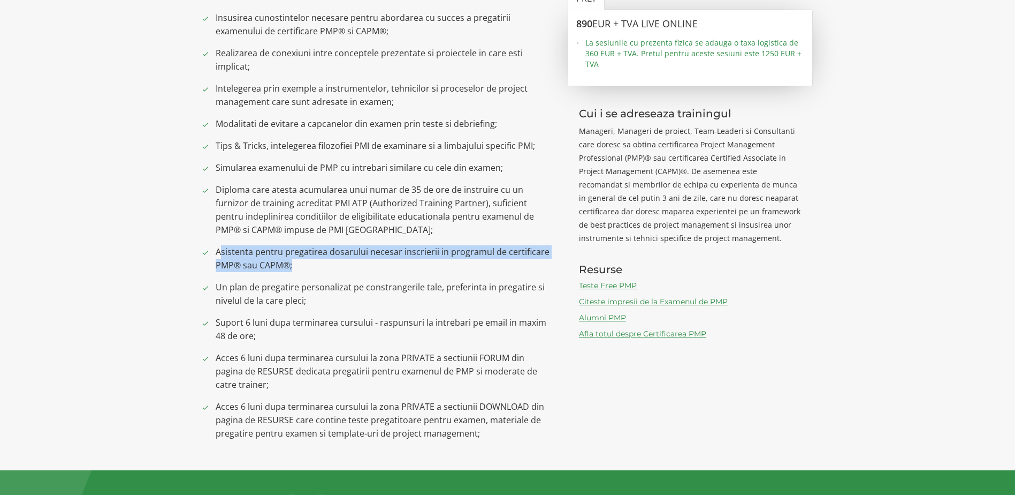
click at [219, 253] on span "Asistenta pentru pregatirea dosarului necesar inscrierii in programul de certif…" at bounding box center [384, 258] width 337 height 27
drag, startPoint x: 216, startPoint y: 247, endPoint x: 301, endPoint y: 263, distance: 86.1
click at [301, 263] on span "Asistenta pentru pregatirea dosarului necesar inscrierii in programul de certif…" at bounding box center [384, 258] width 337 height 27
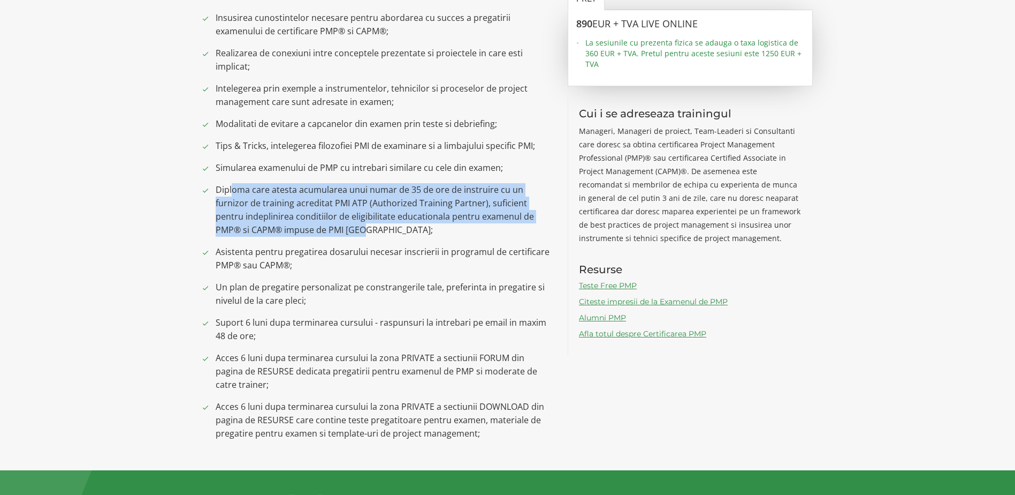
drag, startPoint x: 301, startPoint y: 263, endPoint x: 329, endPoint y: 229, distance: 44.5
click at [329, 229] on span "Diploma care atesta acumularea unui numar de 35 de ore de instruire cu un furni…" at bounding box center [384, 210] width 337 height 54
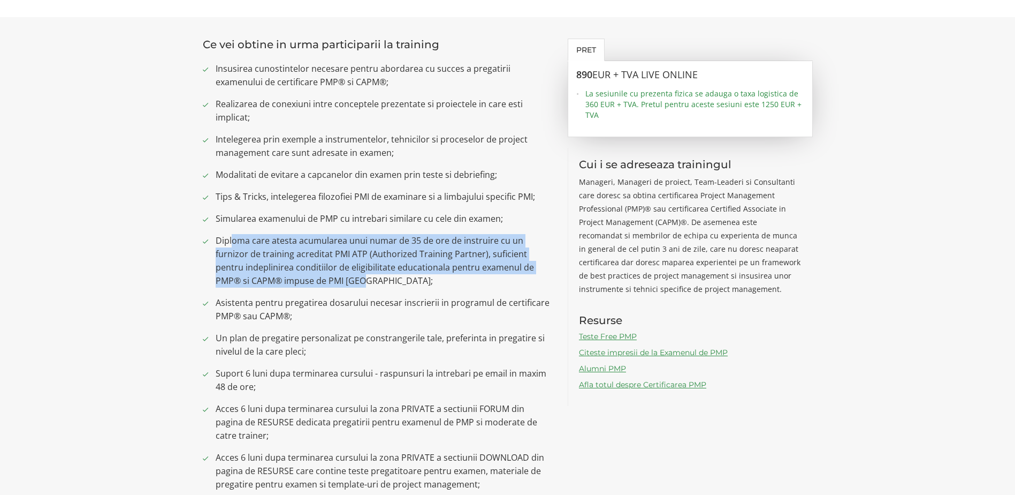
scroll to position [696, 0]
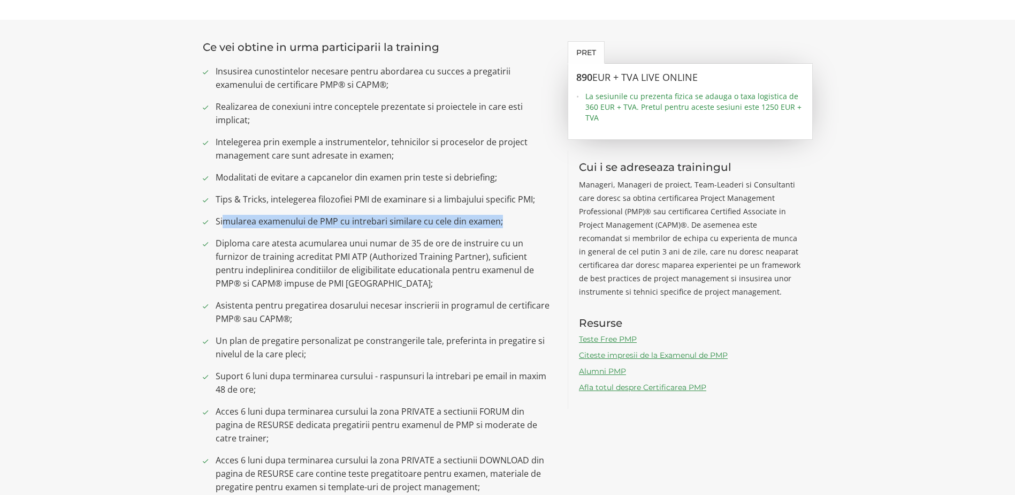
drag, startPoint x: 224, startPoint y: 216, endPoint x: 502, endPoint y: 219, distance: 277.8
click at [502, 219] on span "Simularea examenului de PMP cu intrebari similare cu cele din examen;" at bounding box center [384, 221] width 337 height 13
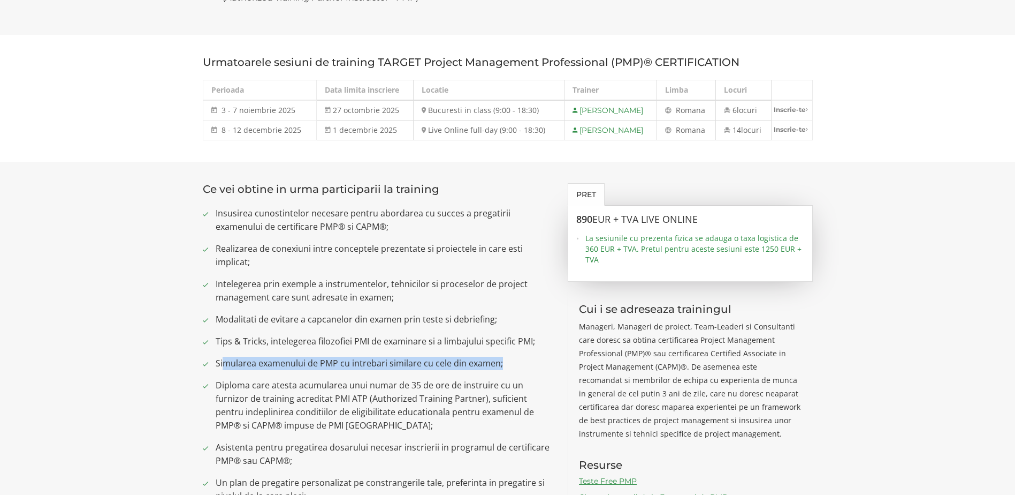
scroll to position [535, 0]
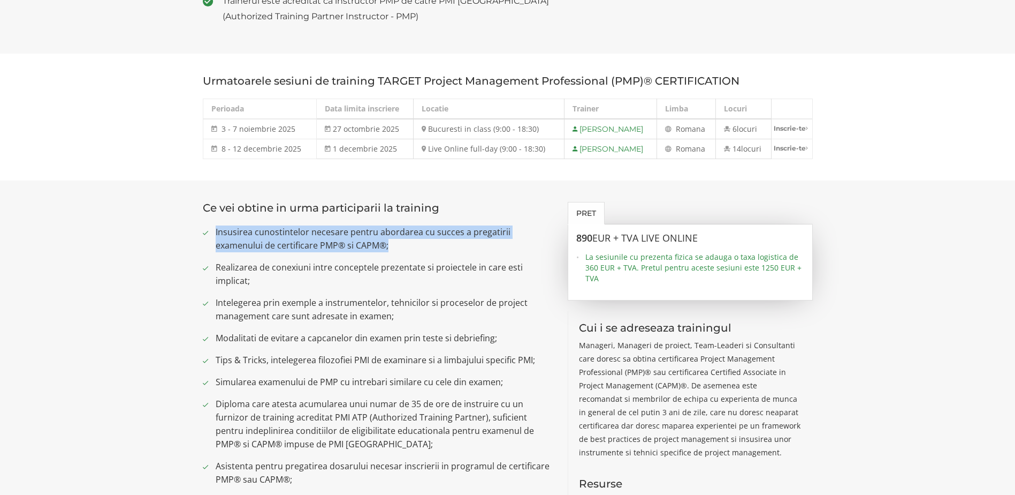
drag, startPoint x: 215, startPoint y: 228, endPoint x: 399, endPoint y: 245, distance: 185.5
click at [399, 245] on li "Insusirea cunostintelor necesare pentru abordarea cu succes a pregatirii examen…" at bounding box center [378, 238] width 350 height 27
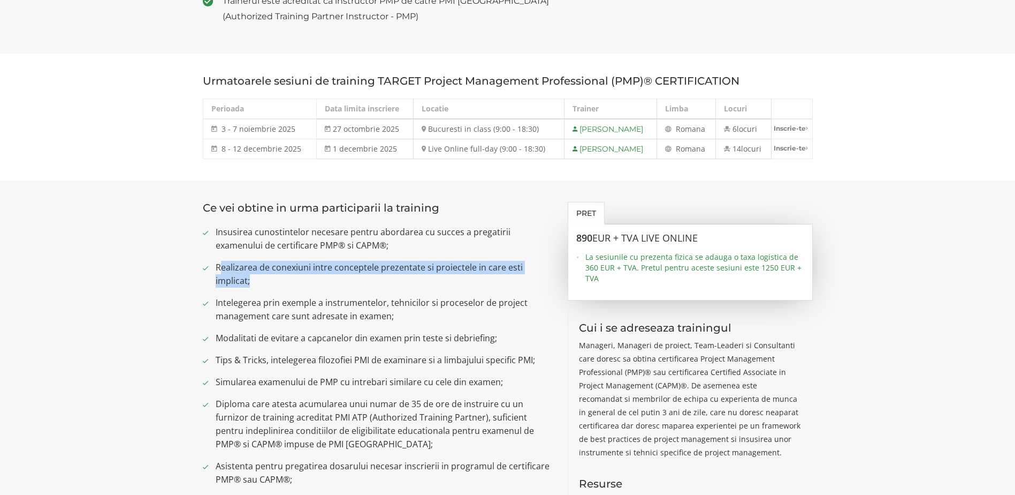
drag, startPoint x: 219, startPoint y: 267, endPoint x: 280, endPoint y: 275, distance: 61.6
click at [280, 275] on span "Realizarea de conexiuni intre conceptele prezentate si proiectele in care esti …" at bounding box center [384, 274] width 337 height 27
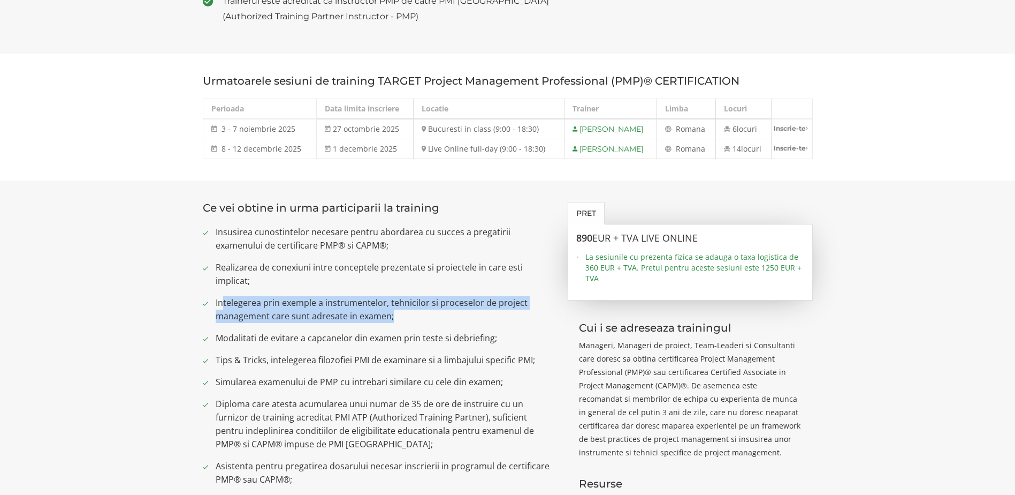
drag, startPoint x: 280, startPoint y: 275, endPoint x: 396, endPoint y: 310, distance: 121.1
click at [396, 310] on span "Intelegerea prin exemple a instrumentelor, tehnicilor si proceselor de project …" at bounding box center [384, 309] width 337 height 27
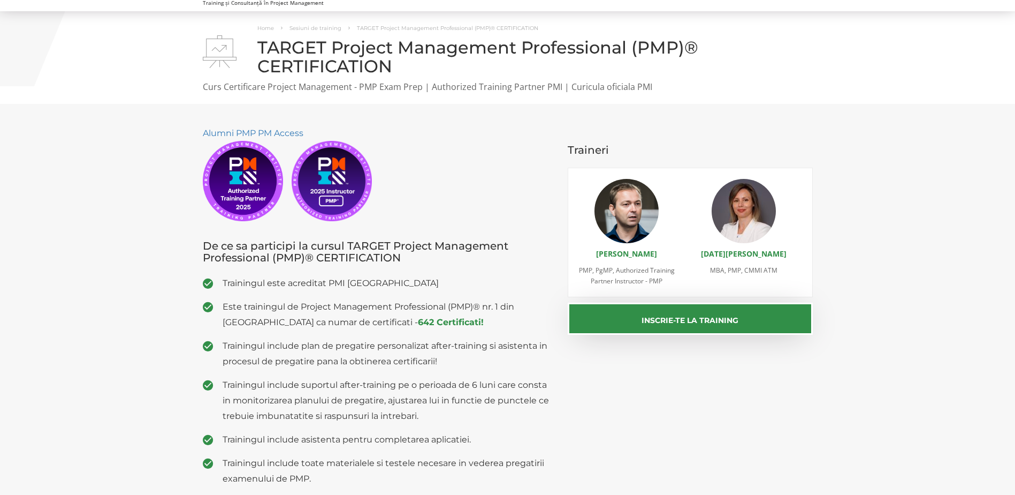
scroll to position [0, 0]
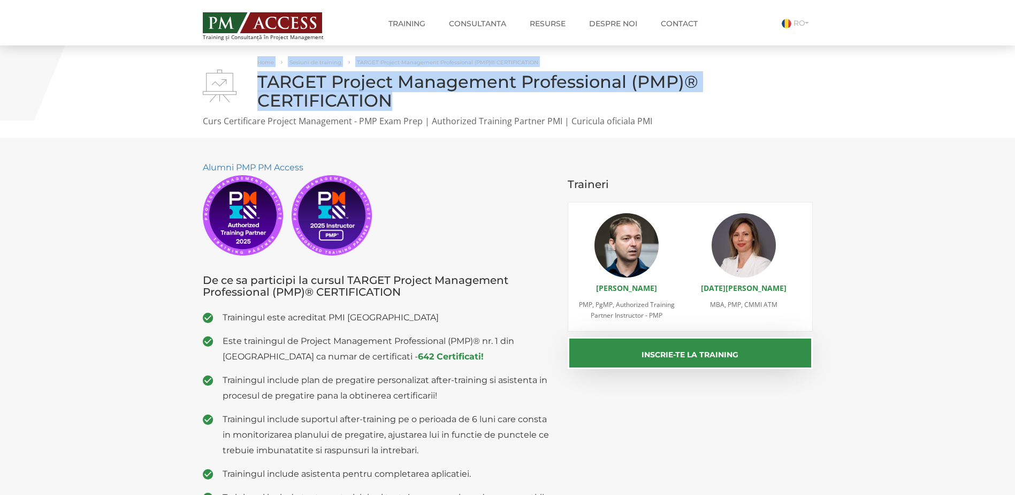
drag, startPoint x: 254, startPoint y: 75, endPoint x: 389, endPoint y: 99, distance: 136.5
click at [389, 99] on div "Home Sesiuni de training TARGET Project Management Professional (PMP)® CERTIFIC…" at bounding box center [508, 91] width 626 height 71
drag, startPoint x: 389, startPoint y: 99, endPoint x: 403, endPoint y: 102, distance: 14.3
click at [403, 102] on h1 "TARGET Project Management Professional (PMP)® CERTIFICATION" at bounding box center [508, 90] width 610 height 37
drag, startPoint x: 408, startPoint y: 102, endPoint x: 260, endPoint y: 80, distance: 149.9
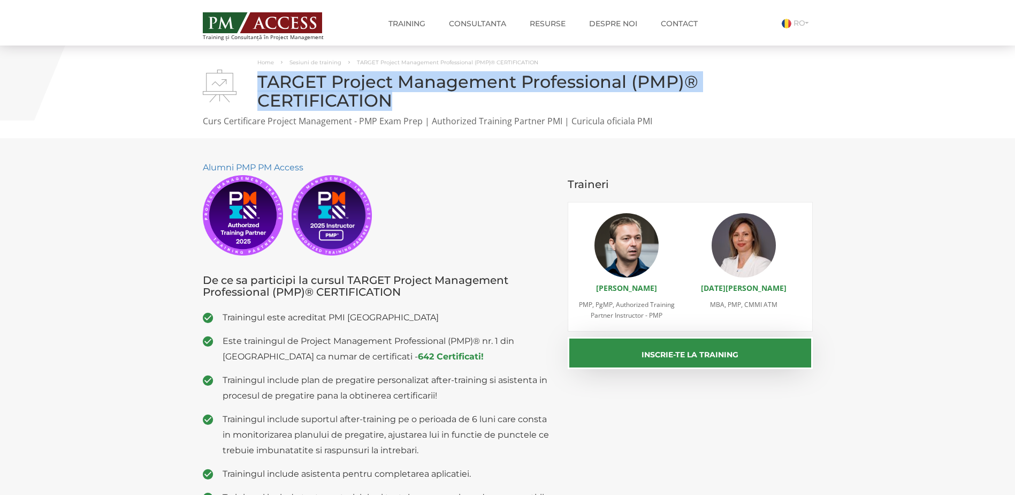
click at [260, 80] on h1 "TARGET Project Management Professional (PMP)® CERTIFICATION" at bounding box center [508, 90] width 610 height 37
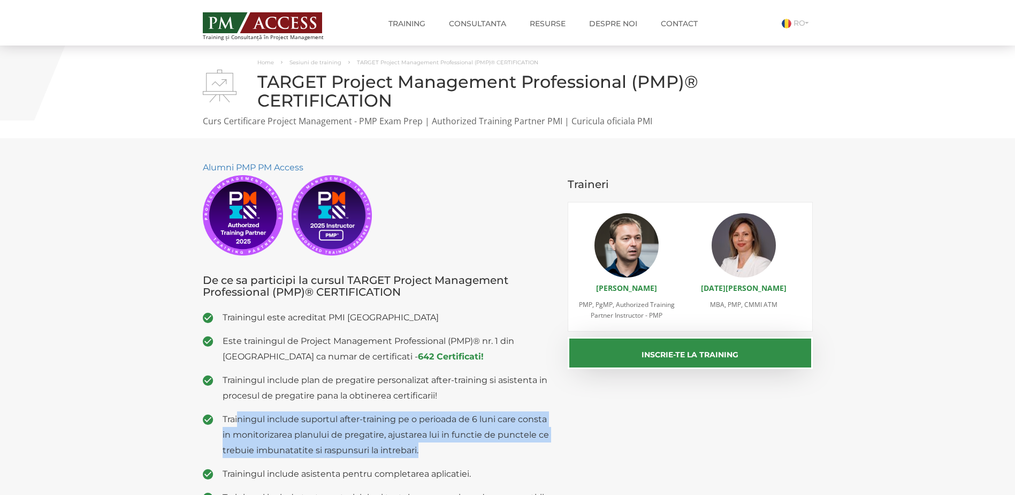
drag, startPoint x: 238, startPoint y: 415, endPoint x: 427, endPoint y: 443, distance: 191.0
click at [427, 443] on span "Trainingul include suportul after-training pe o perioada de 6 luni care consta …" at bounding box center [388, 434] width 330 height 47
drag, startPoint x: 427, startPoint y: 443, endPoint x: 426, endPoint y: 453, distance: 9.8
click at [426, 453] on span "Trainingul include suportul after-training pe o perioada de 6 luni care consta …" at bounding box center [388, 434] width 330 height 47
drag, startPoint x: 421, startPoint y: 451, endPoint x: 223, endPoint y: 417, distance: 201.4
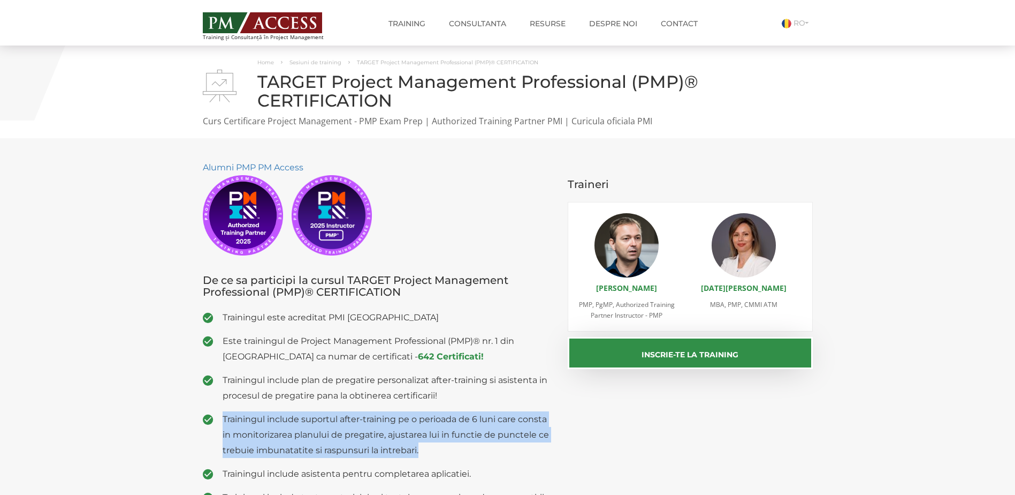
click at [223, 417] on span "Trainingul include suportul after-training pe o perioada de 6 luni care consta …" at bounding box center [388, 434] width 330 height 47
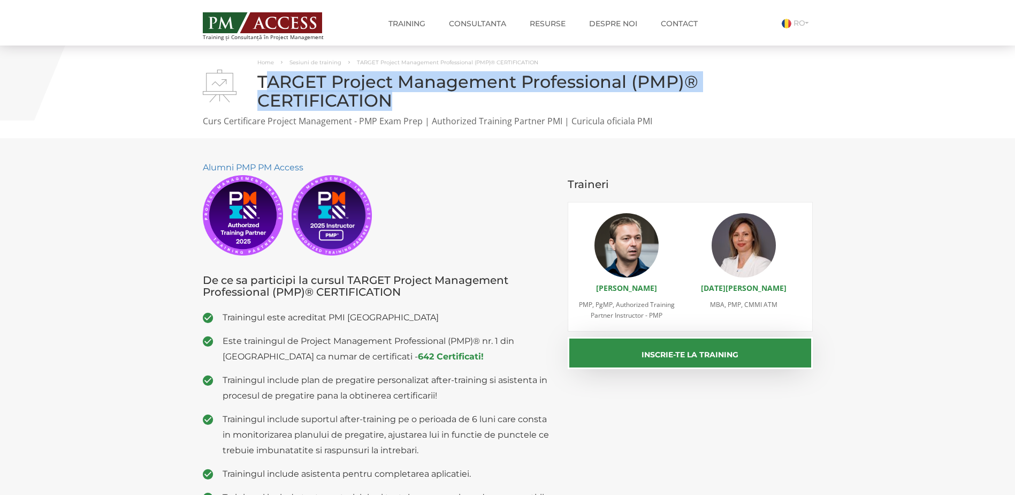
drag, startPoint x: 268, startPoint y: 80, endPoint x: 420, endPoint y: 98, distance: 153.1
click at [420, 98] on h1 "TARGET Project Management Professional (PMP)® CERTIFICATION" at bounding box center [508, 90] width 610 height 37
drag, startPoint x: 420, startPoint y: 98, endPoint x: 395, endPoint y: 101, distance: 25.8
click at [397, 101] on h1 "TARGET Project Management Professional (PMP)® CERTIFICATION" at bounding box center [508, 90] width 610 height 37
click at [310, 87] on h1 "TARGET Project Management Professional (PMP)® CERTIFICATION" at bounding box center [508, 90] width 610 height 37
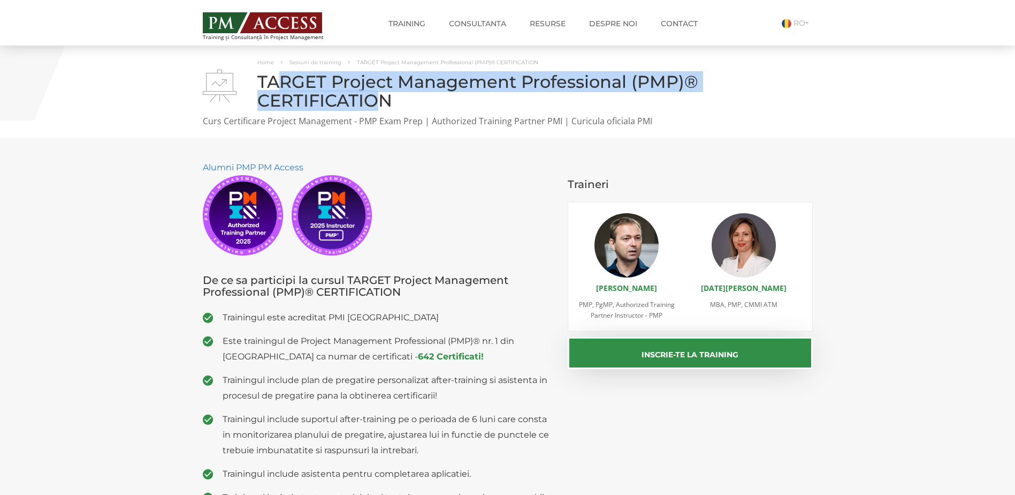
drag, startPoint x: 276, startPoint y: 84, endPoint x: 376, endPoint y: 97, distance: 101.5
click at [376, 97] on h1 "TARGET Project Management Professional (PMP)® CERTIFICATION" at bounding box center [508, 90] width 610 height 37
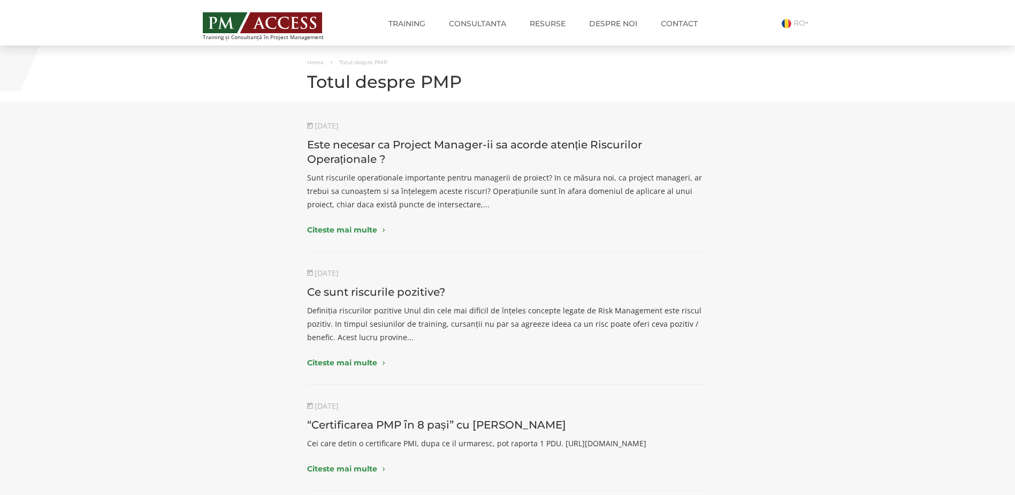
drag, startPoint x: 312, startPoint y: 178, endPoint x: 451, endPoint y: 203, distance: 141.5
click at [451, 203] on section "Sunt riscurile operationale importante pentru managerii de proiect? In ce măsur…" at bounding box center [507, 191] width 401 height 40
click at [546, 179] on section "Sunt riscurile operationale importante pentru managerii de proiect? In ce măsur…" at bounding box center [507, 191] width 401 height 40
drag, startPoint x: 392, startPoint y: 202, endPoint x: 472, endPoint y: 201, distance: 80.3
click at [472, 201] on section "Sunt riscurile operationale importante pentru managerii de proiect? In ce măsur…" at bounding box center [507, 191] width 401 height 40
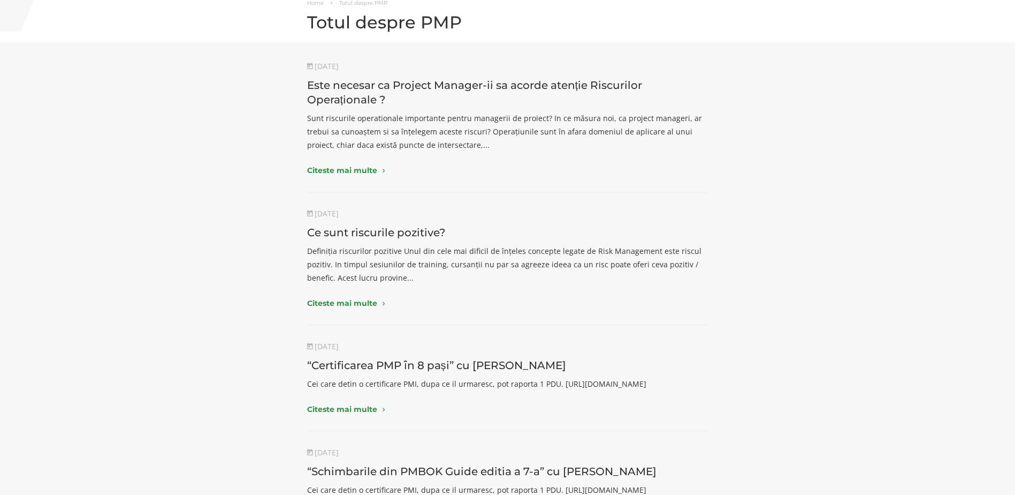
scroll to position [107, 0]
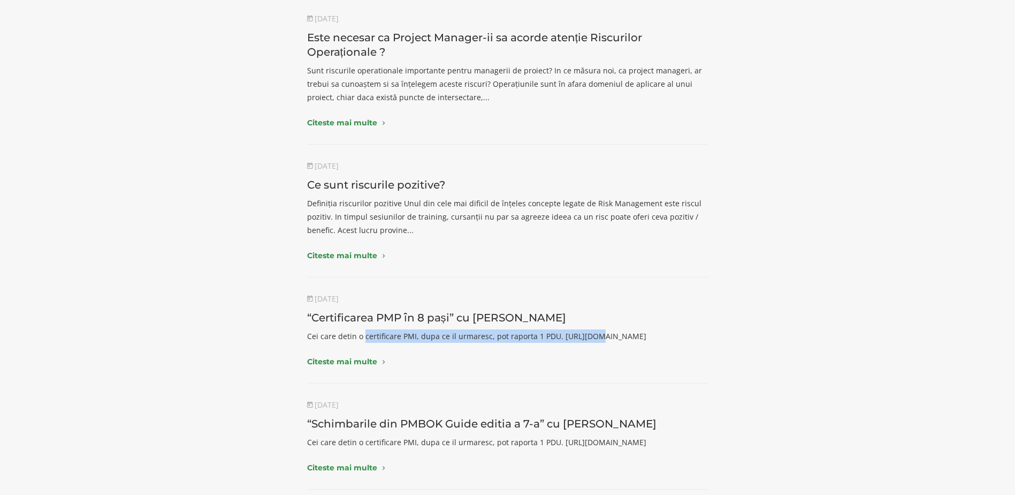
drag, startPoint x: 310, startPoint y: 339, endPoint x: 531, endPoint y: 335, distance: 221.1
click at [531, 335] on section "Cei care detin o certificare PMI, dupa ce il urmaresc, pot raporta 1 PDU. https…" at bounding box center [507, 335] width 401 height 13
drag, startPoint x: 531, startPoint y: 335, endPoint x: 571, endPoint y: 337, distance: 39.7
click at [571, 337] on section "Cei care detin o certificare PMI, dupa ce il urmaresc, pot raporta 1 PDU. https…" at bounding box center [507, 335] width 401 height 13
drag, startPoint x: 557, startPoint y: 335, endPoint x: 415, endPoint y: 353, distance: 143.5
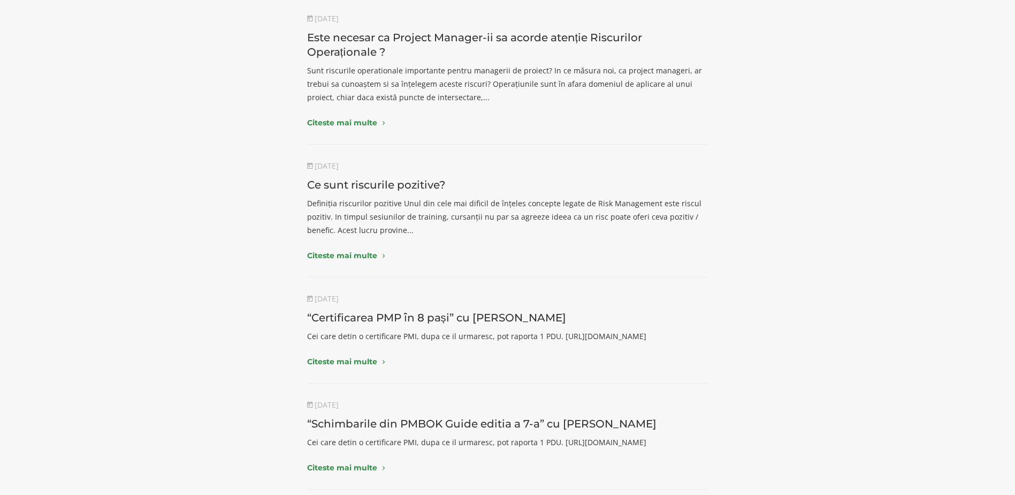
click at [415, 343] on section "Cei care detin o certificare PMI, dupa ce il urmaresc, pot raporta 1 PDU. https…" at bounding box center [507, 335] width 401 height 13
drag, startPoint x: 415, startPoint y: 353, endPoint x: 383, endPoint y: 348, distance: 32.4
copy section "https://www.youtube.com/watch?v=aydvDn3CFHo&t=4378s"
click at [364, 367] on link "Citeste mai multe" at bounding box center [507, 361] width 401 height 11
